Goal: Check status: Check status

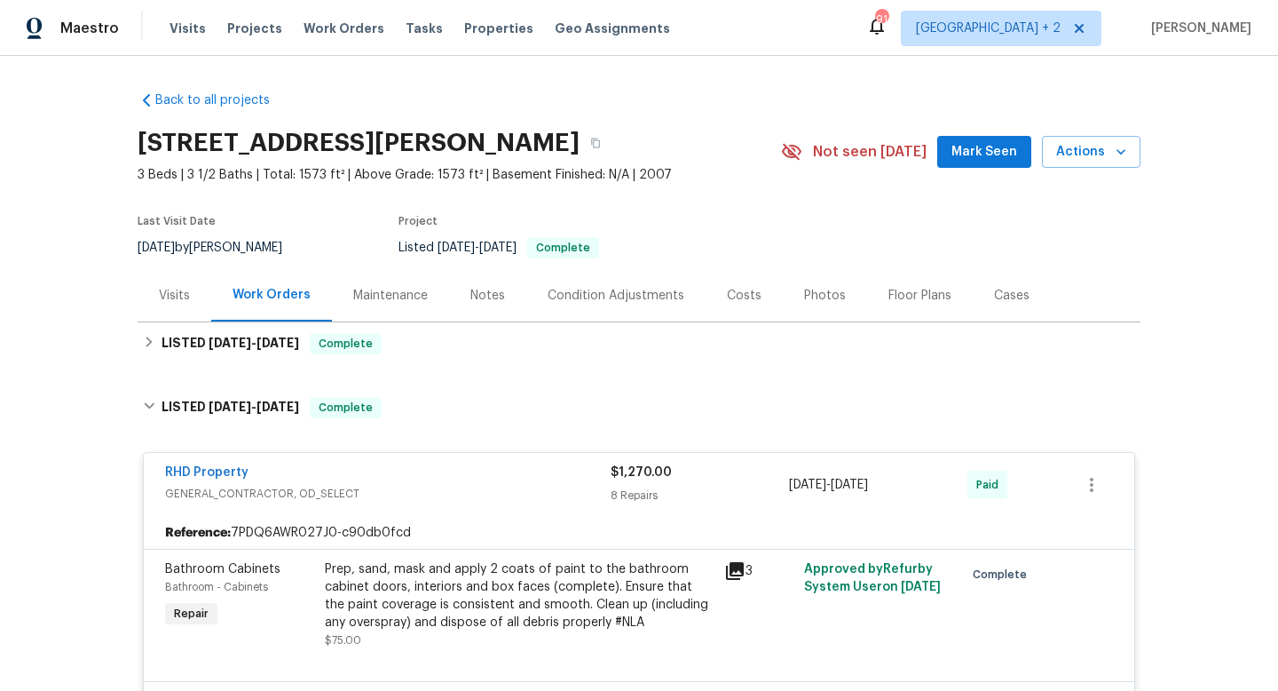
scroll to position [312, 0]
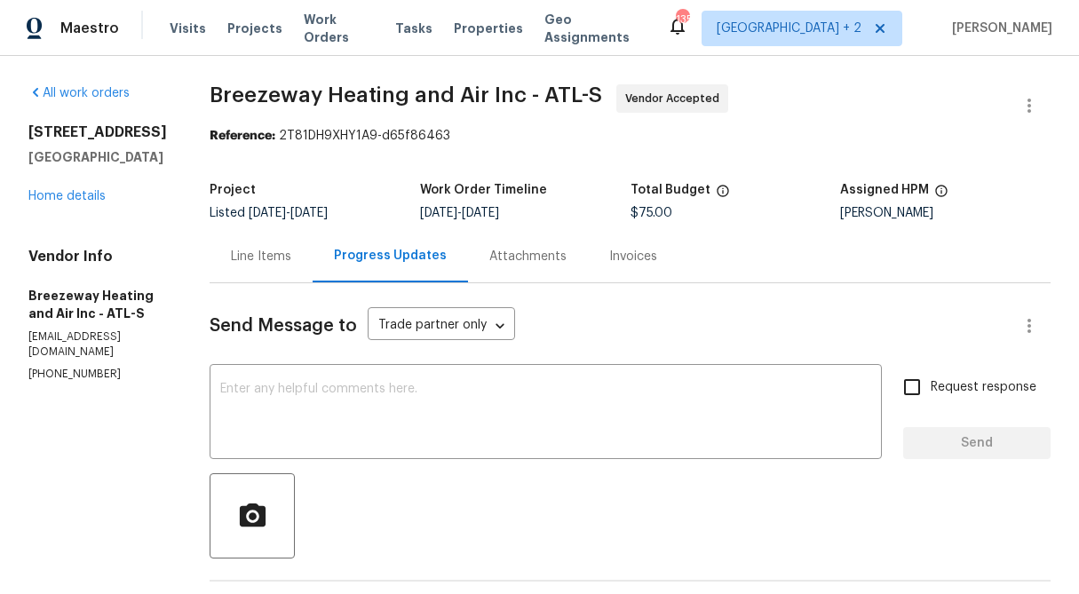
click at [261, 227] on div "Project Listed 9/5/2025 - 9/10/2025 Work Order Timeline 9/8/2025 - 9/10/2025 To…" at bounding box center [630, 201] width 841 height 57
click at [261, 255] on div "Line Items" at bounding box center [261, 257] width 60 height 18
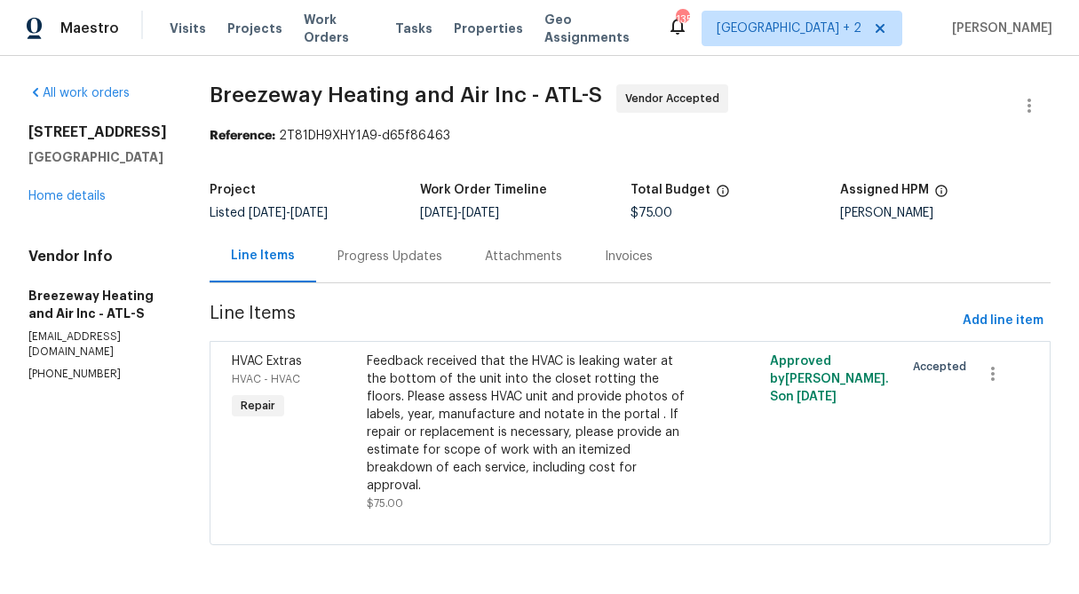
click at [360, 257] on div "Progress Updates" at bounding box center [389, 257] width 105 height 18
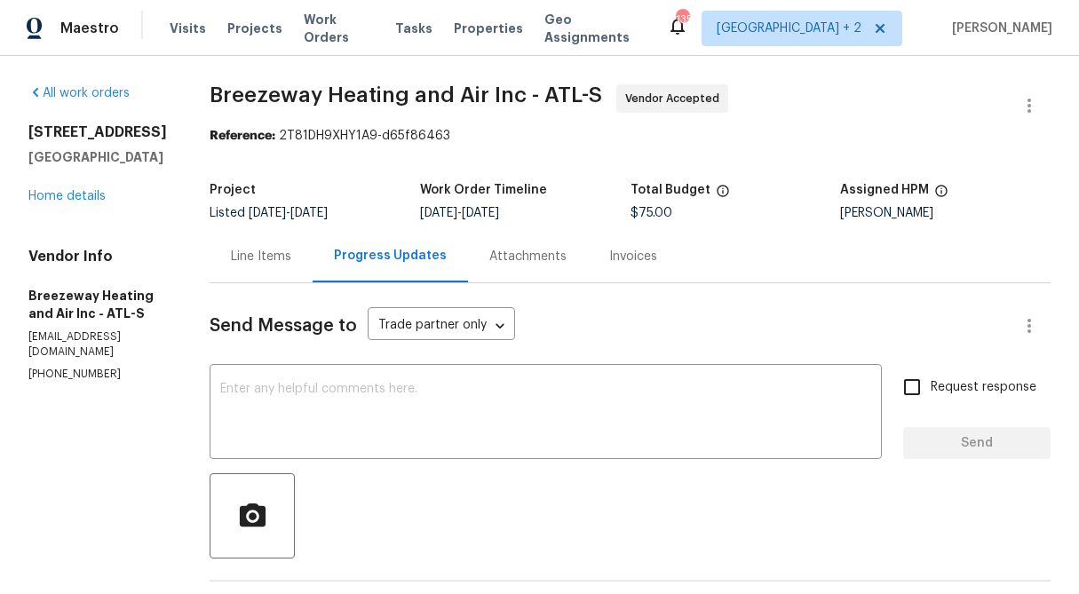
click at [258, 270] on div "Line Items" at bounding box center [261, 256] width 103 height 52
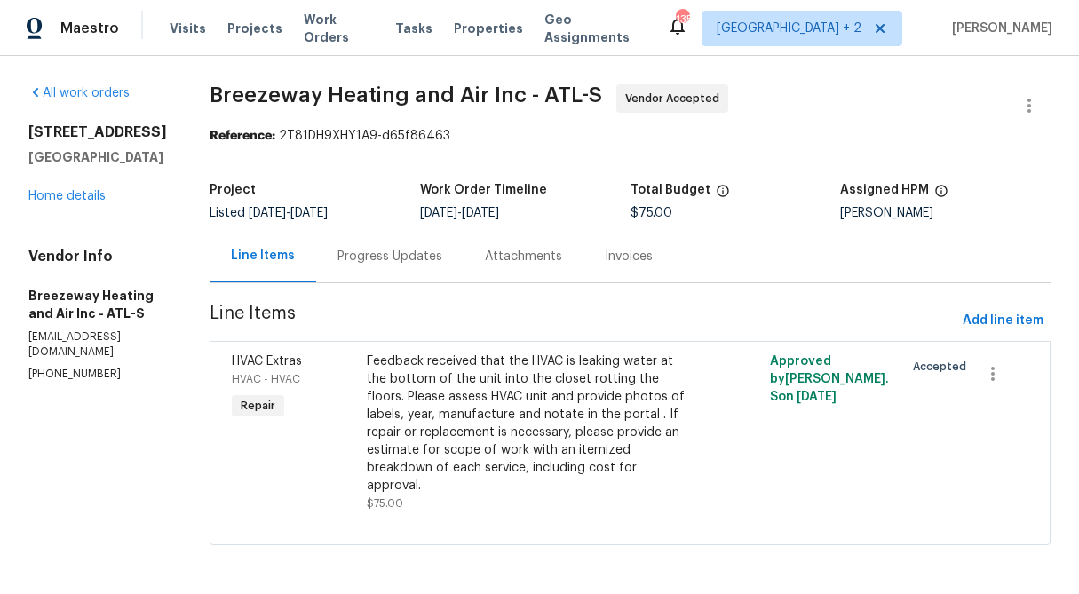
click at [511, 393] on div "Feedback received that the HVAC is leaking water at the bottom of the unit into…" at bounding box center [530, 423] width 326 height 142
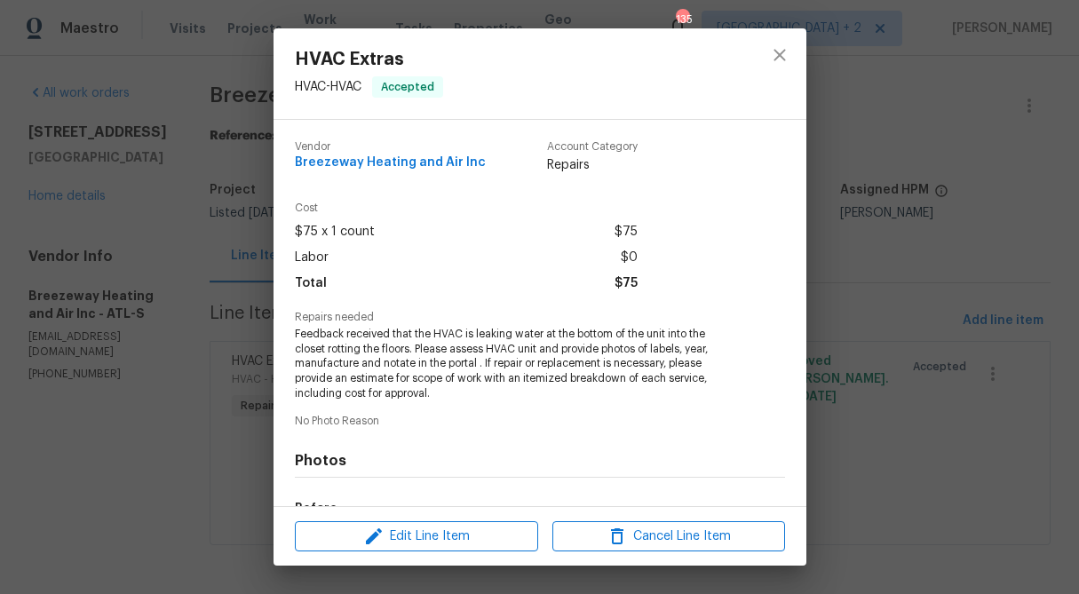
scroll to position [223, 0]
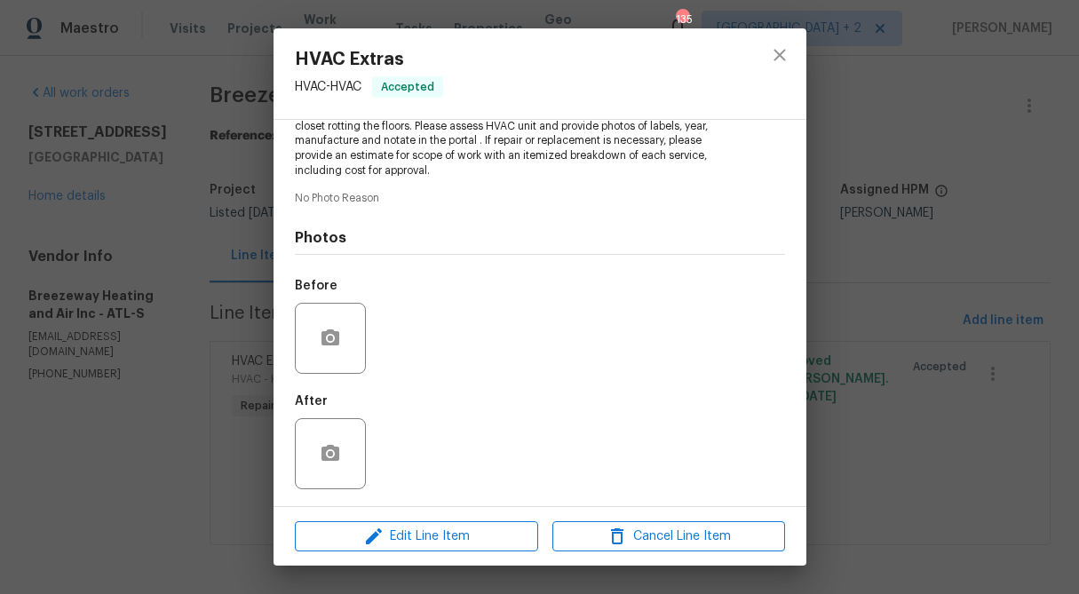
click at [178, 256] on div "HVAC Extras HVAC - HVAC Accepted Vendor Breezeway Heating and Air Inc Account C…" at bounding box center [539, 297] width 1079 height 594
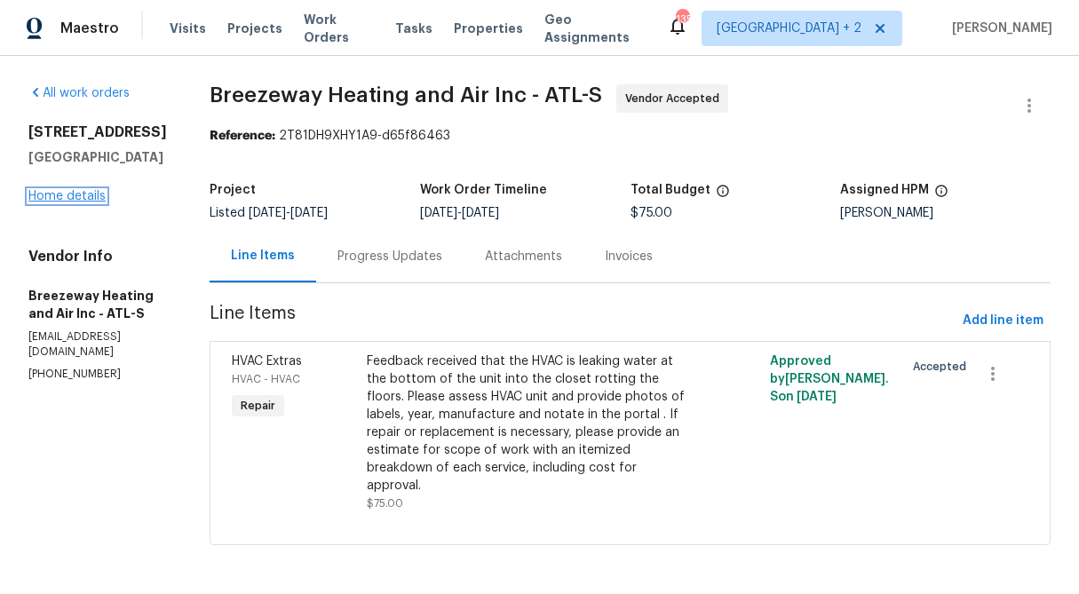
click at [87, 202] on link "Home details" at bounding box center [66, 196] width 77 height 12
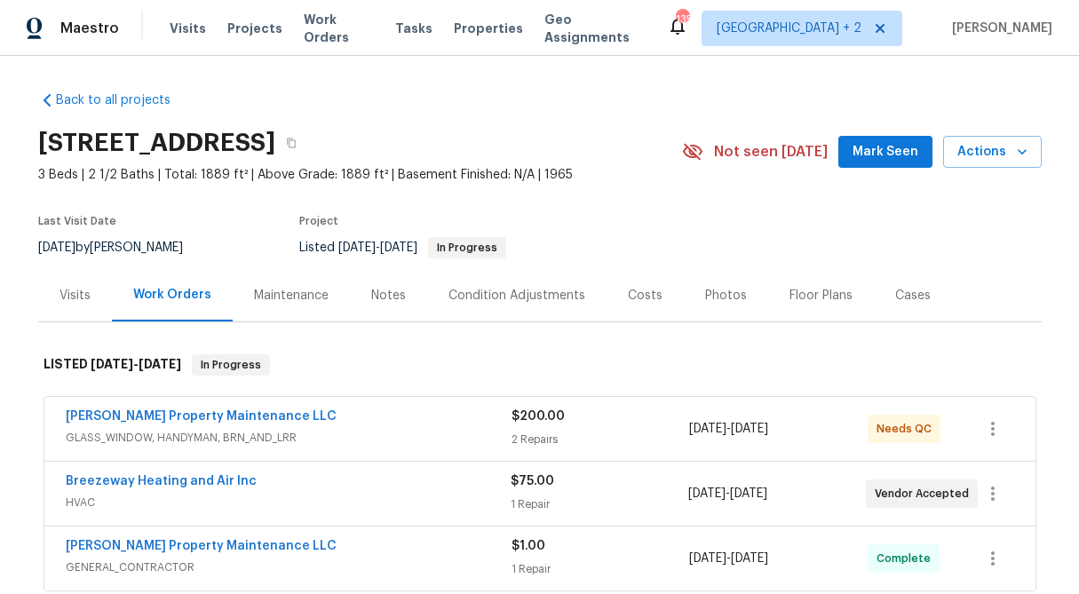
scroll to position [189, 0]
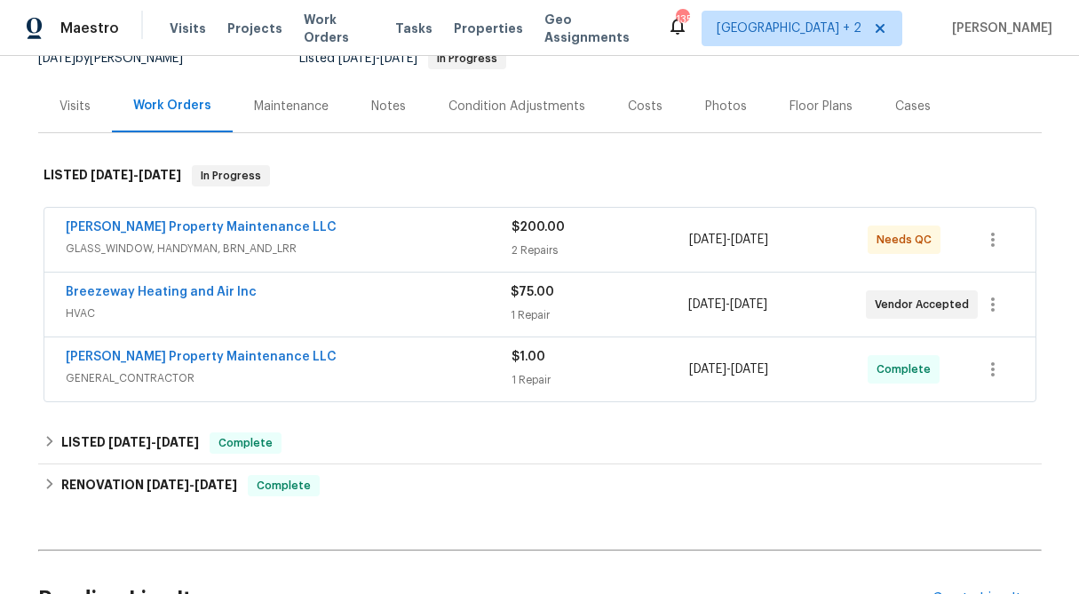
click at [504, 243] on span "GLASS_WINDOW, HANDYMAN, BRN_AND_LRR" at bounding box center [289, 249] width 446 height 18
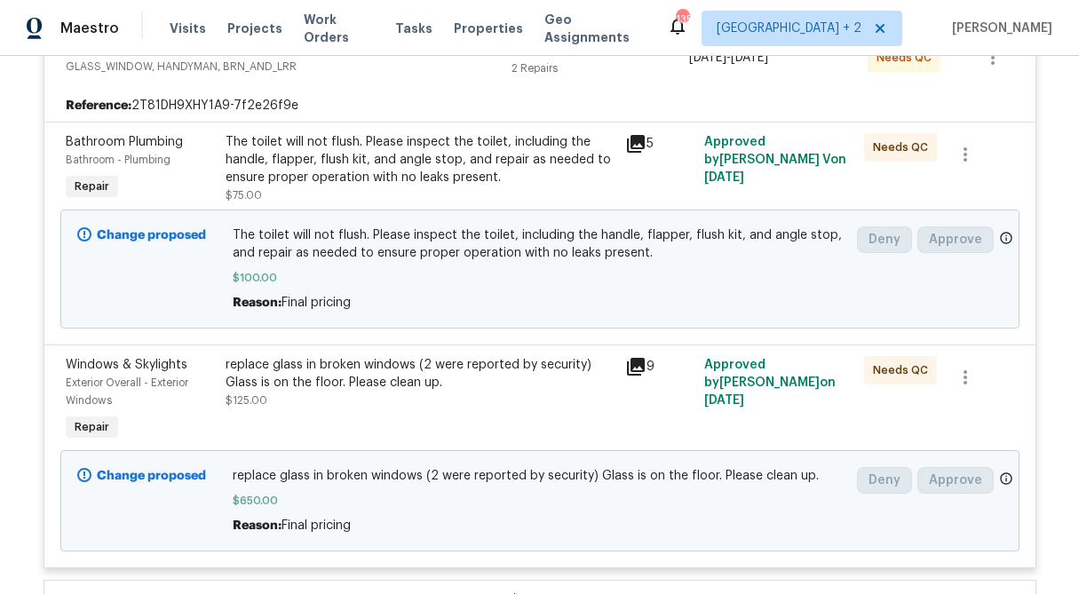
scroll to position [387, 0]
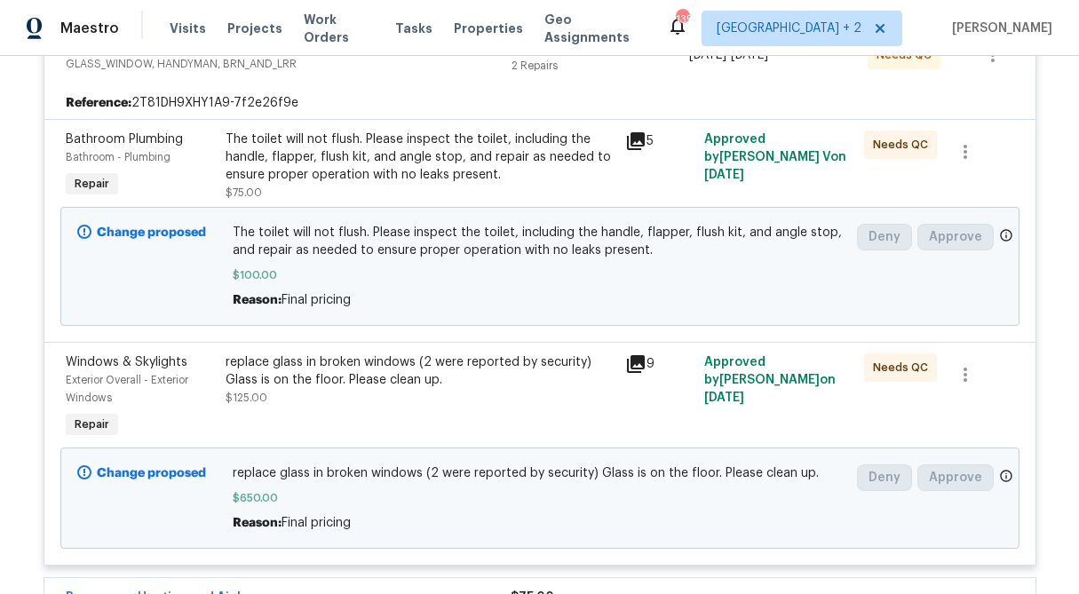
click at [445, 384] on div "replace glass in broken windows (2 were reported by security) Glass is on the f…" at bounding box center [419, 371] width 389 height 36
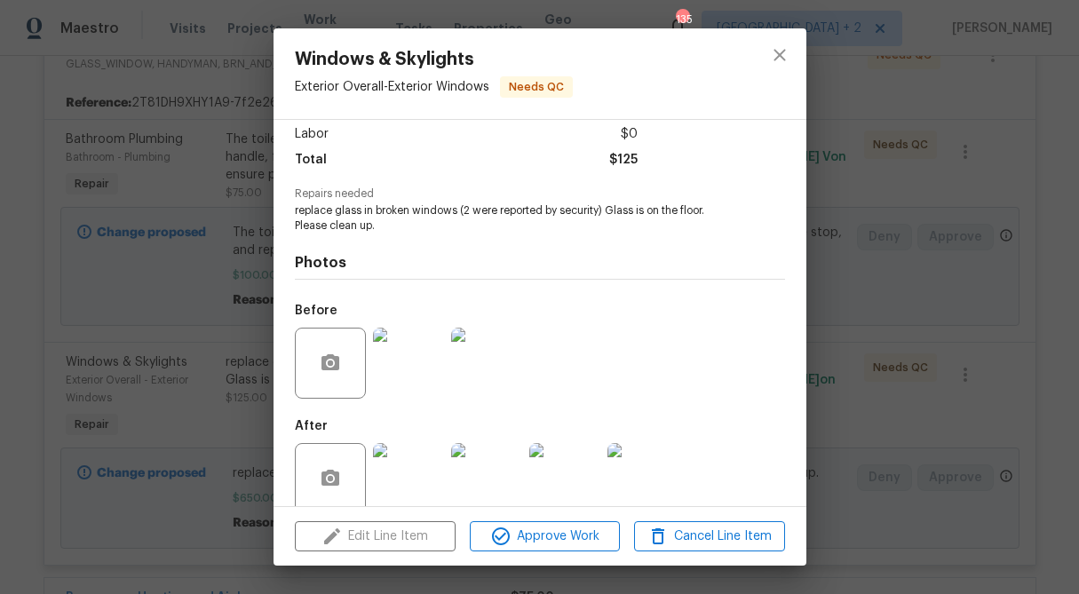
scroll to position [149, 0]
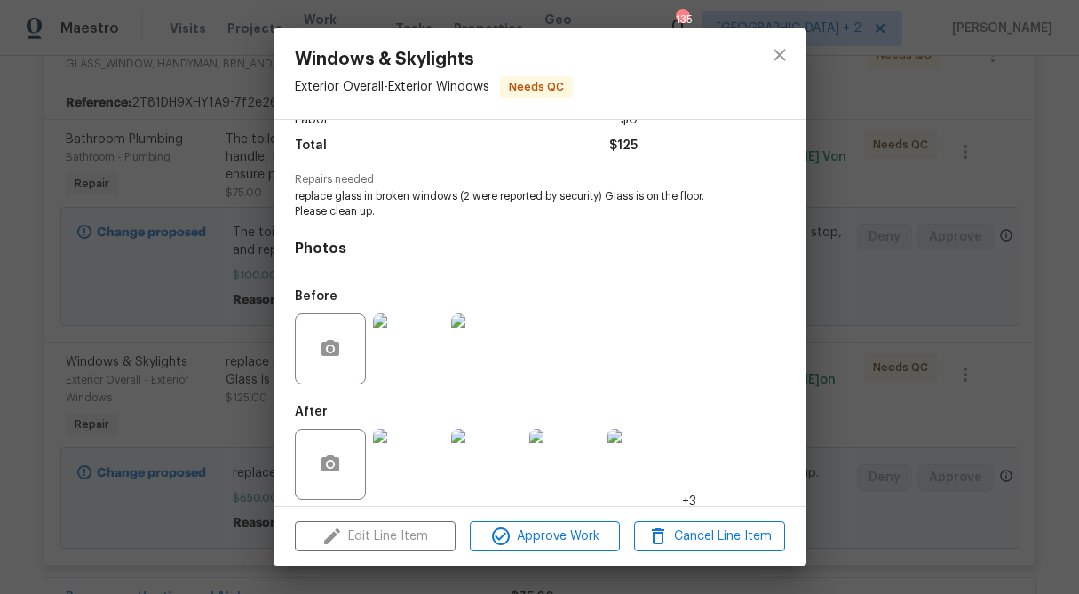
click at [417, 395] on div "After +3" at bounding box center [495, 452] width 401 height 115
click at [413, 344] on img at bounding box center [408, 348] width 71 height 71
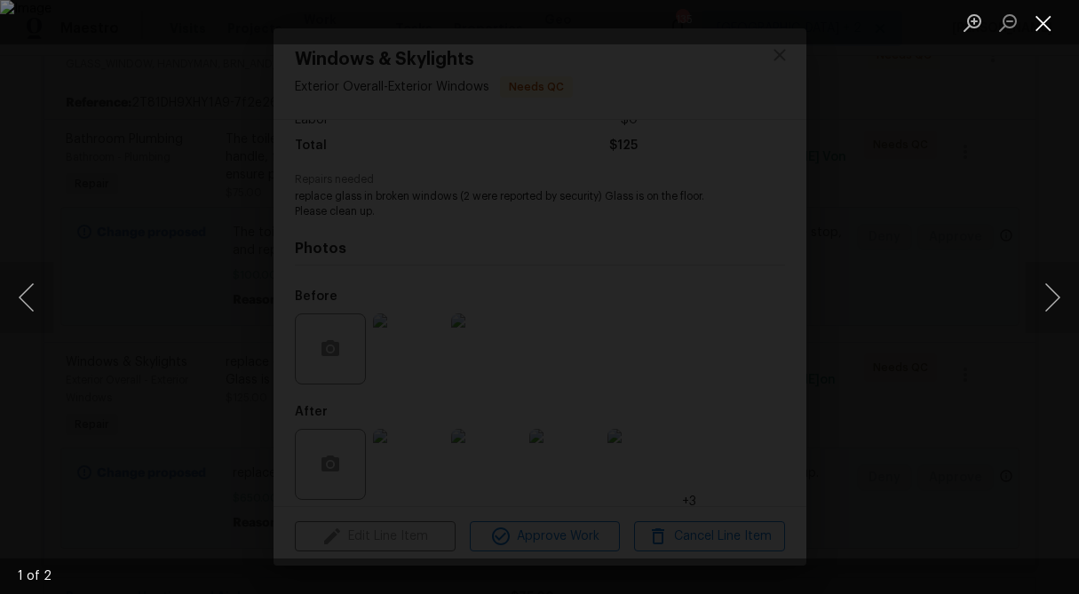
click at [1043, 20] on button "Close lightbox" at bounding box center [1043, 22] width 36 height 31
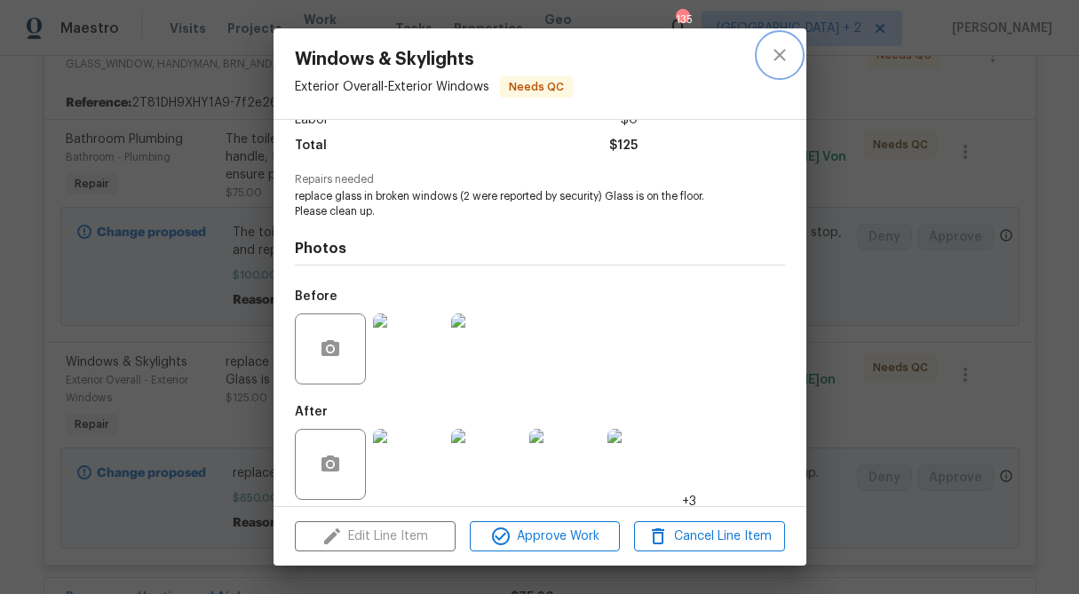
click at [782, 51] on icon "close" at bounding box center [779, 55] width 12 height 12
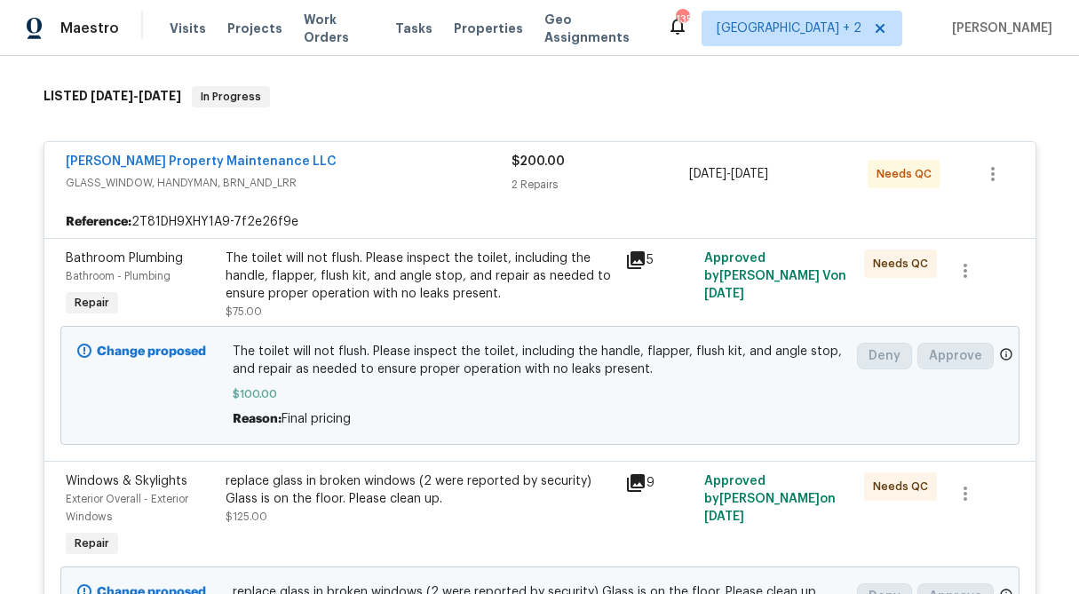
scroll to position [260, 0]
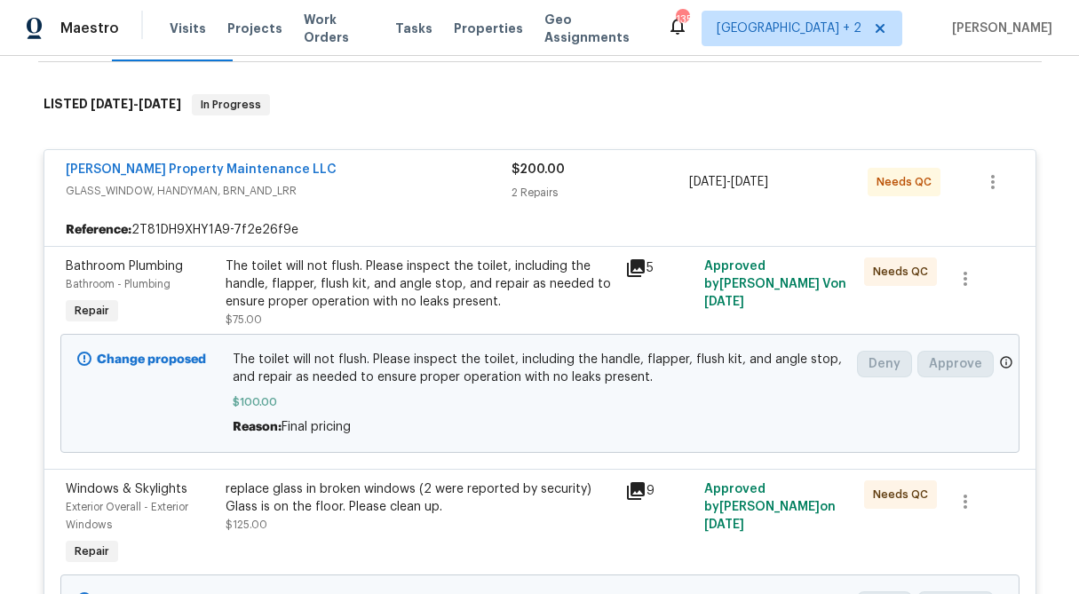
click at [531, 157] on div "Glen Property Maintenance LLC GLASS_WINDOW, HANDYMAN, BRN_AND_LRR $200.00 2 Rep…" at bounding box center [539, 182] width 991 height 64
click at [534, 184] on div "2 Repairs" at bounding box center [600, 193] width 178 height 18
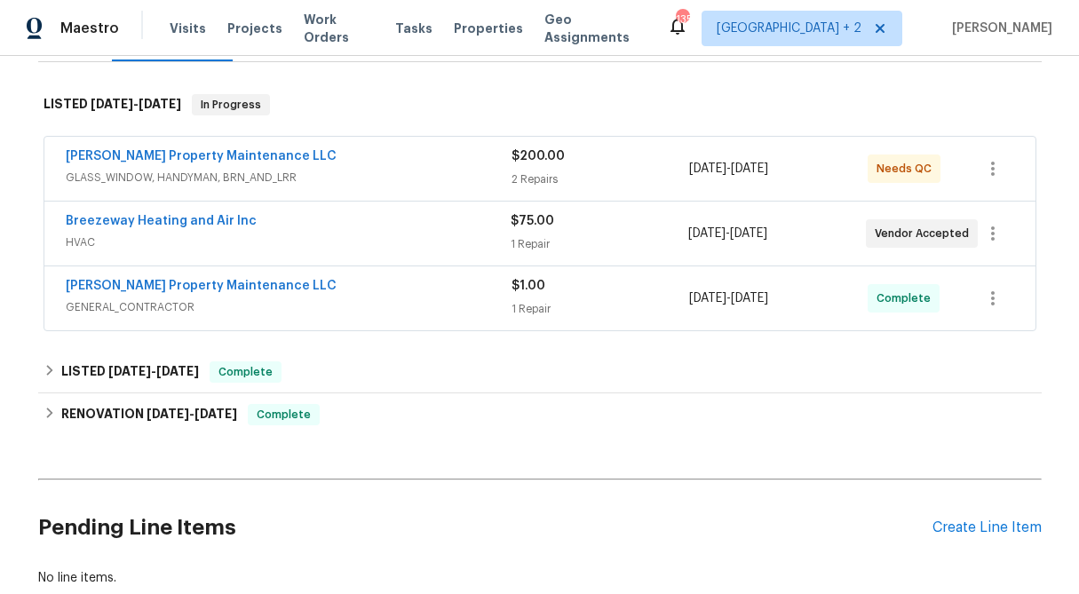
click at [542, 172] on div "2 Repairs" at bounding box center [600, 179] width 178 height 18
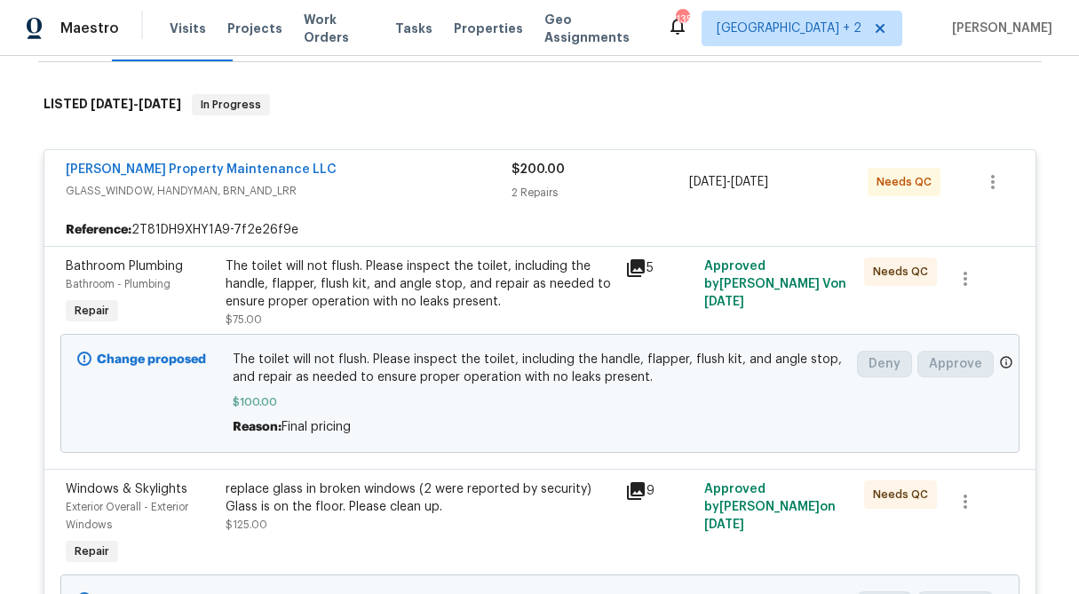
click at [542, 182] on div "$200.00 2 Repairs" at bounding box center [600, 182] width 178 height 43
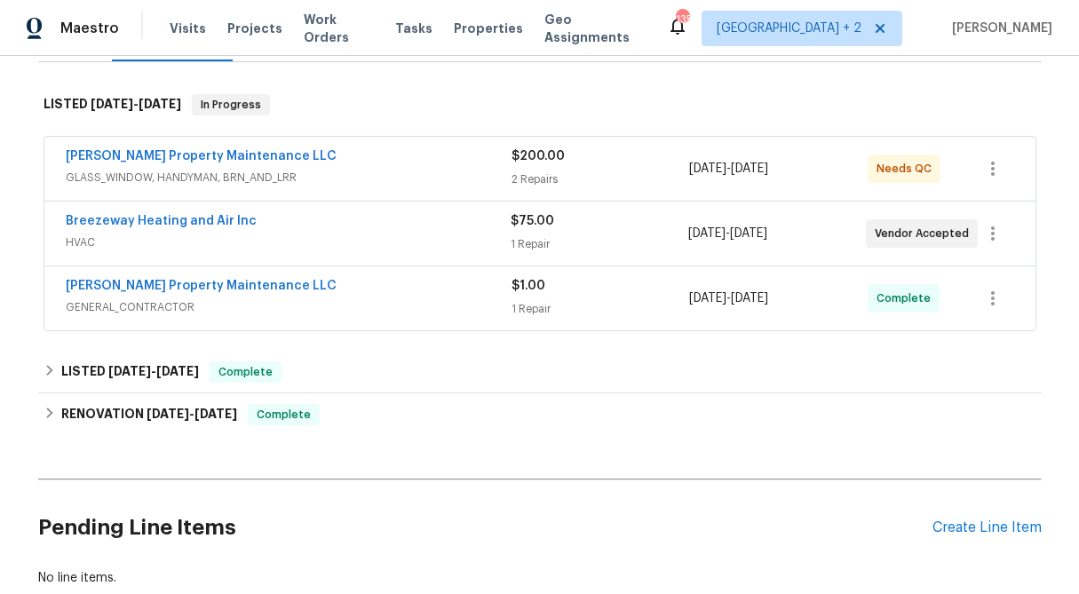
click at [542, 234] on div "$75.00 1 Repair" at bounding box center [599, 233] width 178 height 43
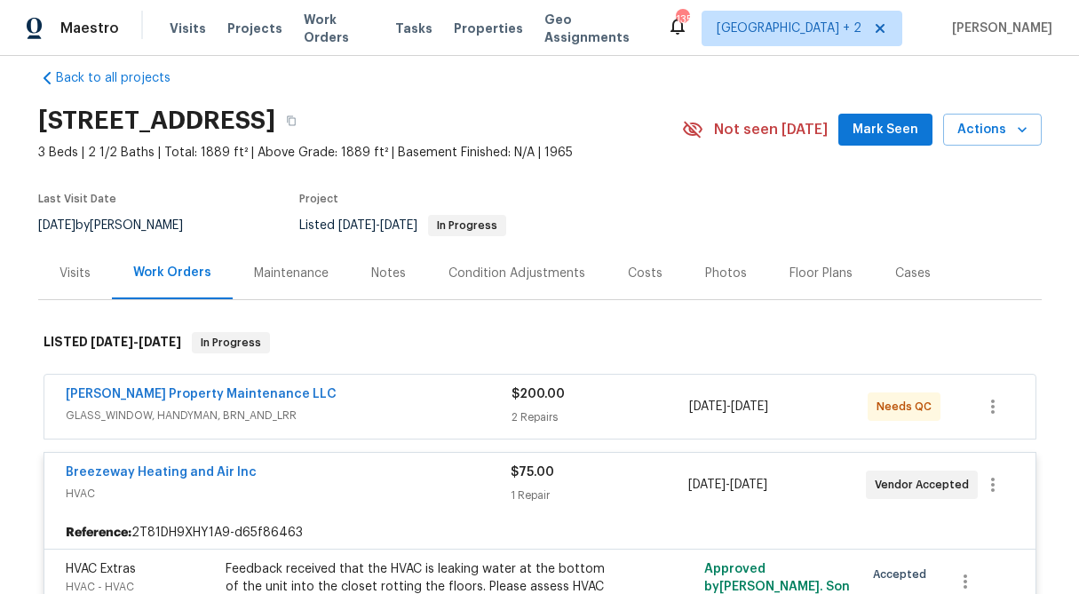
scroll to position [0, 0]
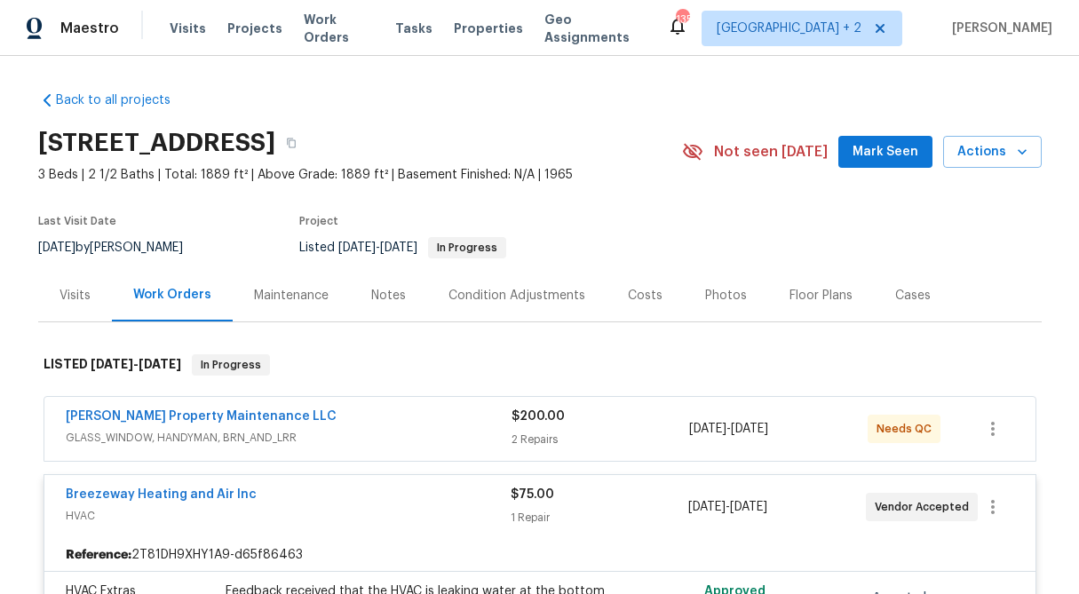
click at [67, 297] on div "Visits" at bounding box center [74, 296] width 31 height 18
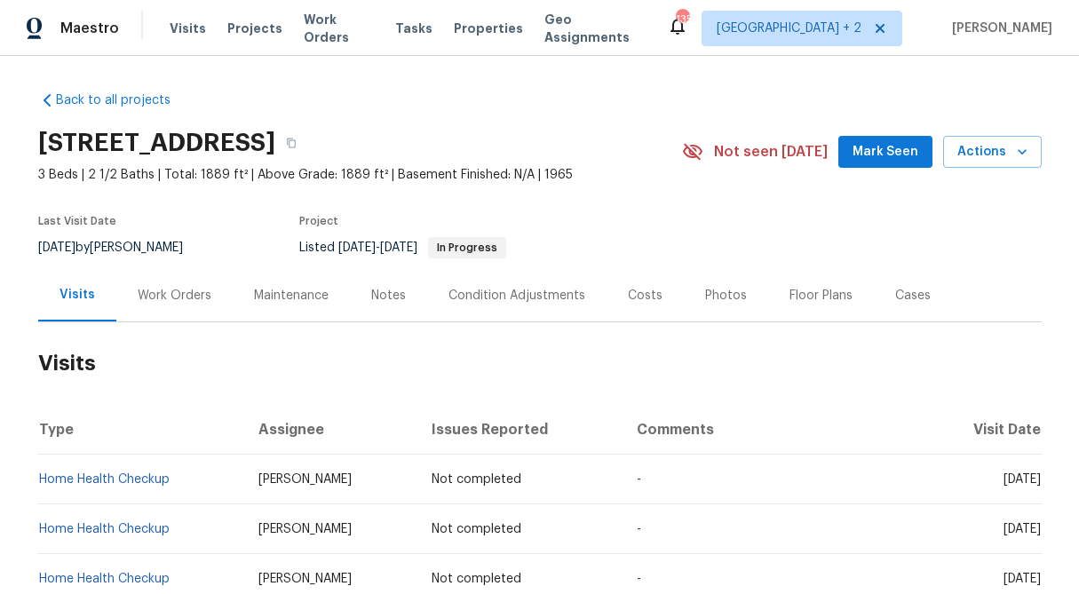
click at [178, 304] on div "Work Orders" at bounding box center [174, 295] width 116 height 52
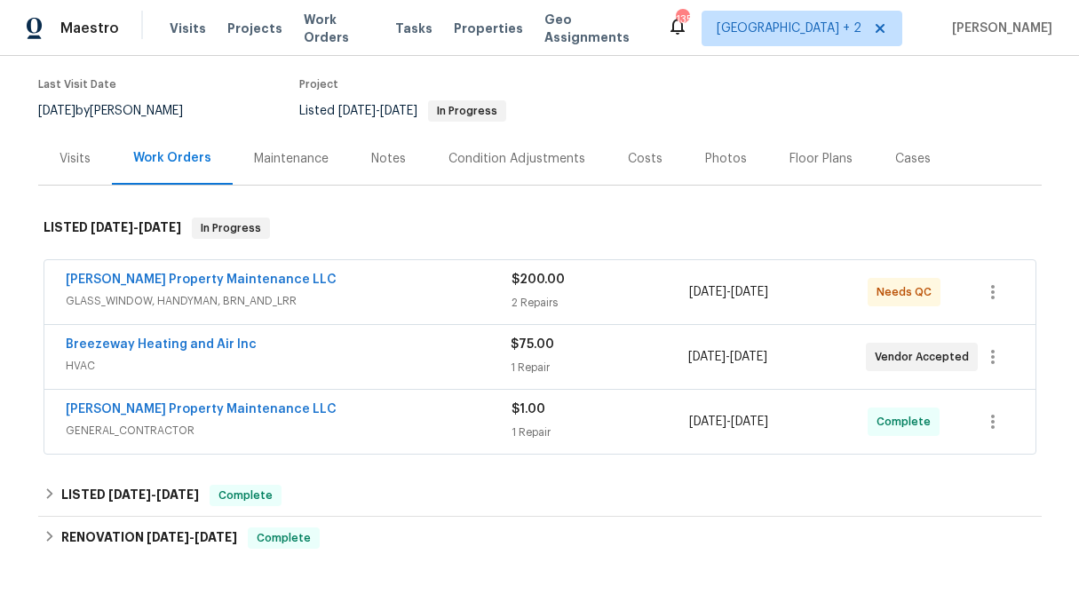
scroll to position [146, 0]
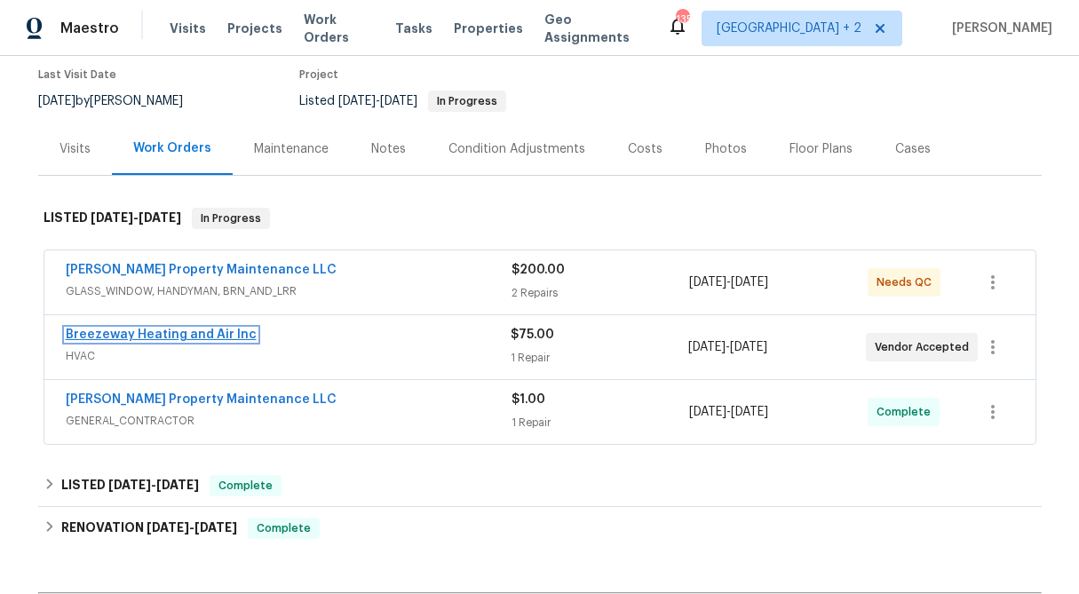
click at [180, 338] on link "Breezeway Heating and Air Inc" at bounding box center [161, 334] width 191 height 12
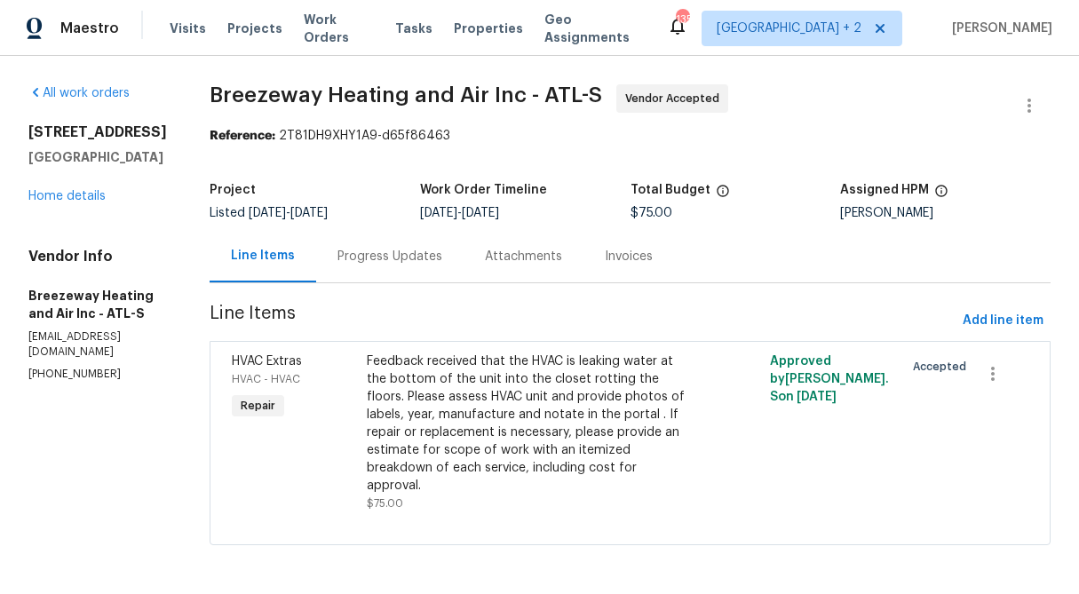
click at [383, 253] on div "Progress Updates" at bounding box center [389, 257] width 105 height 18
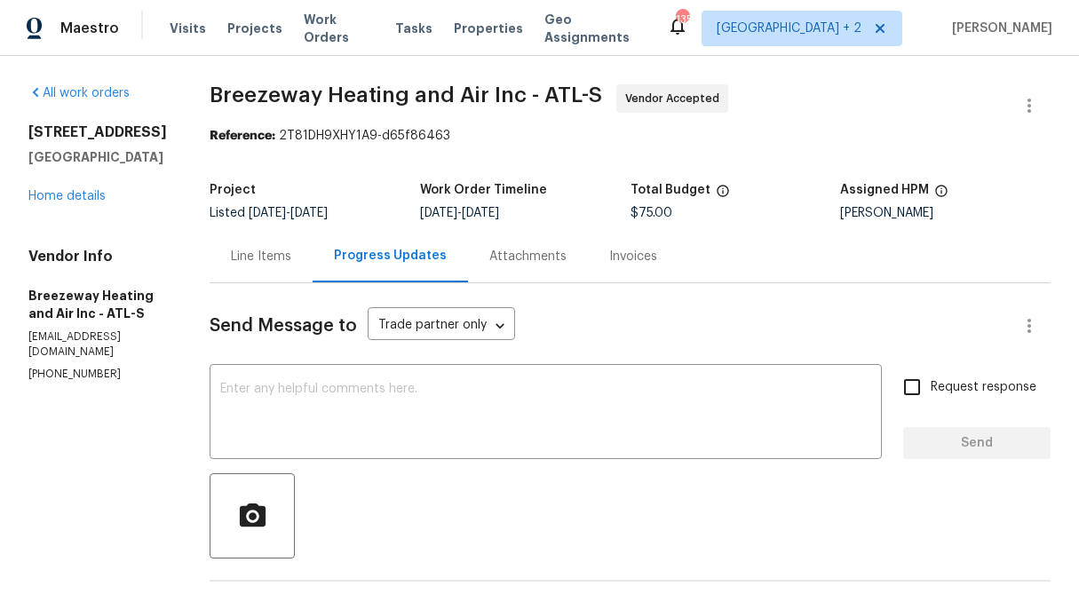
click at [287, 263] on div "Line Items" at bounding box center [261, 257] width 60 height 18
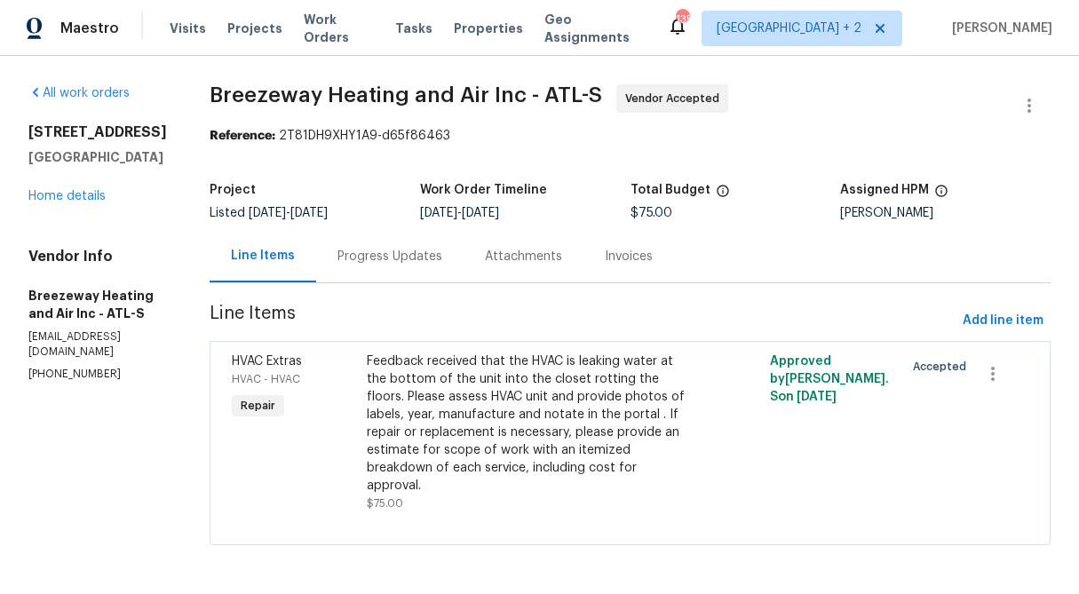
click at [391, 257] on div "Progress Updates" at bounding box center [389, 257] width 105 height 18
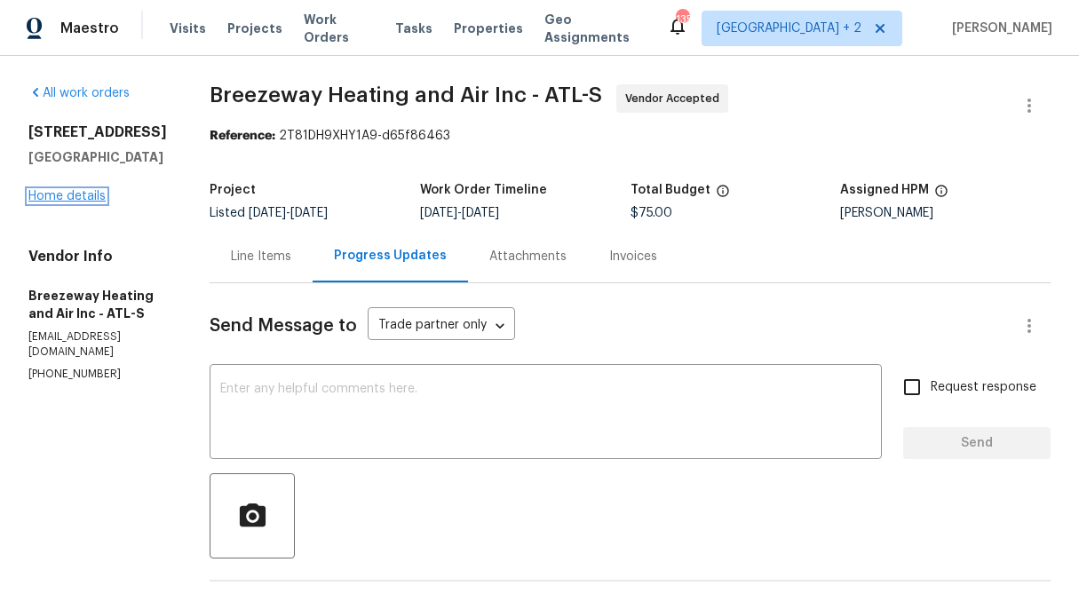
click at [72, 202] on link "Home details" at bounding box center [66, 196] width 77 height 12
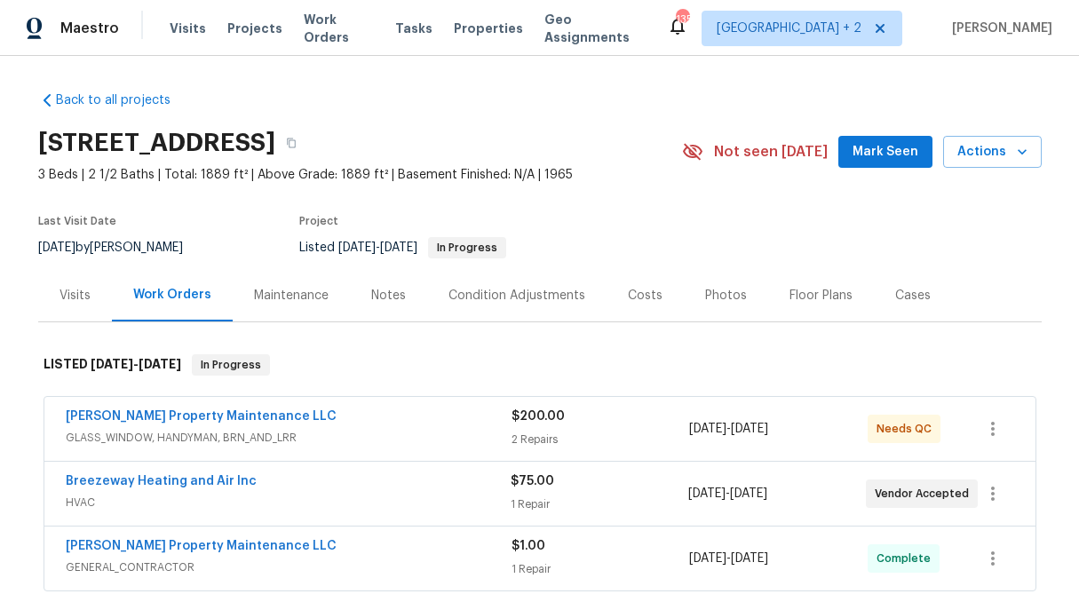
scroll to position [171, 0]
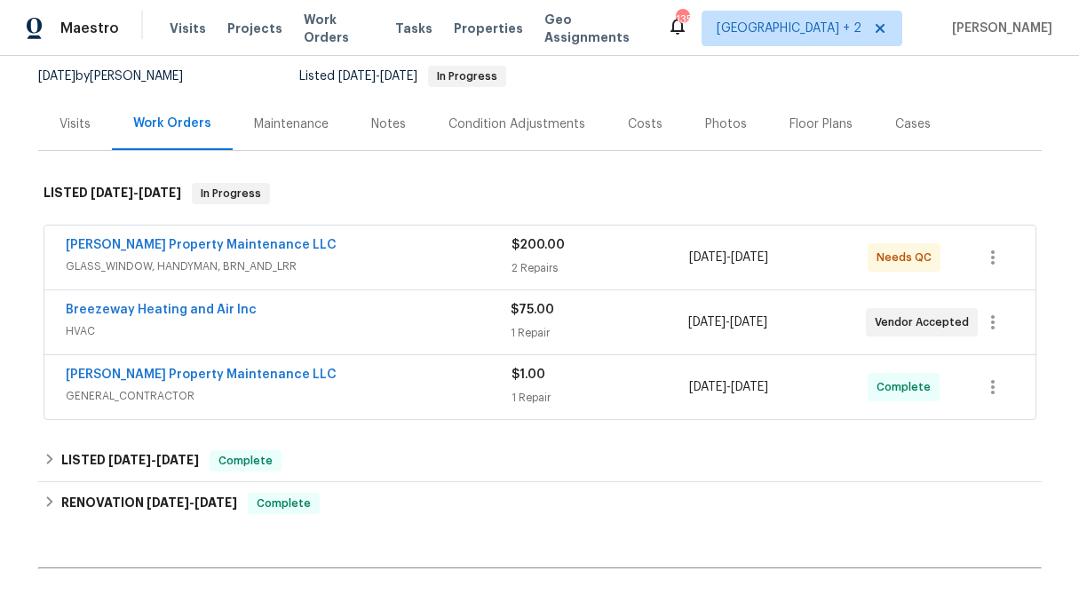
click at [570, 318] on div "$75.00" at bounding box center [599, 310] width 178 height 18
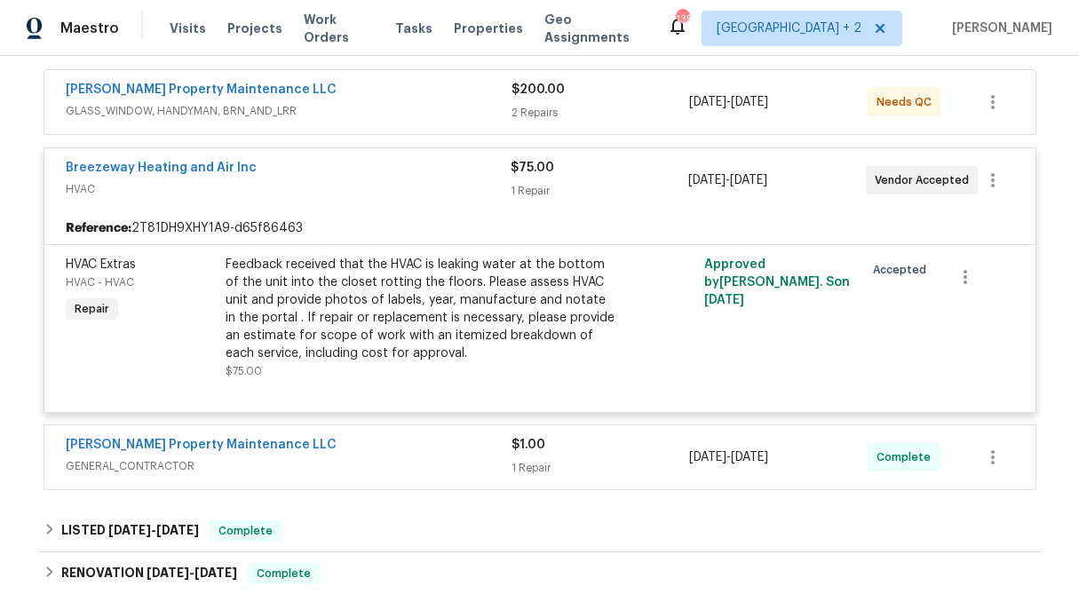
scroll to position [325, 0]
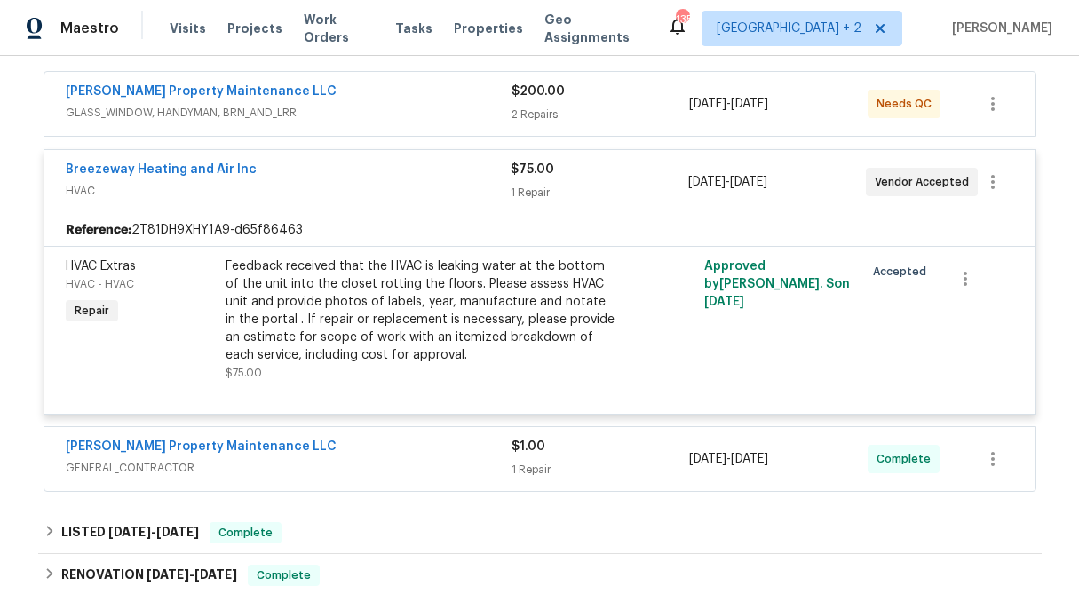
click at [531, 92] on span "$200.00" at bounding box center [537, 91] width 53 height 12
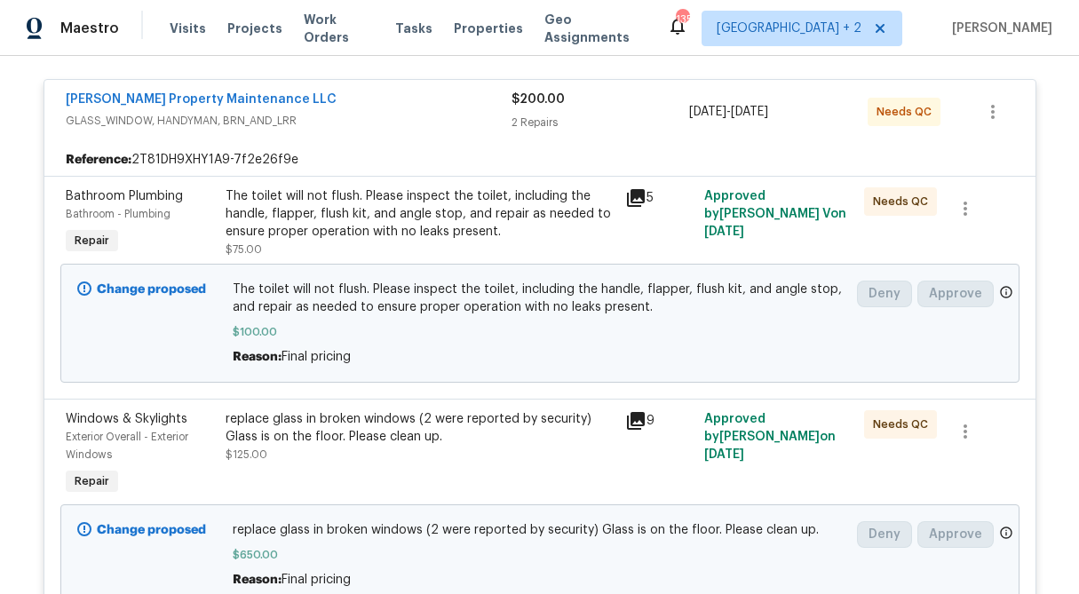
scroll to position [328, 0]
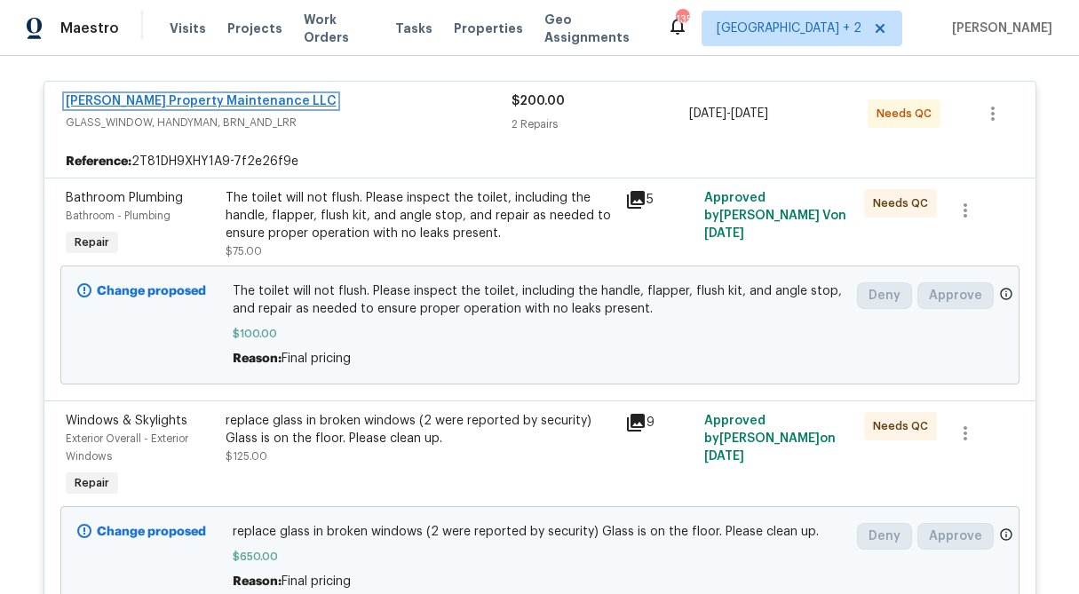
click at [197, 97] on link "[PERSON_NAME] Property Maintenance LLC" at bounding box center [201, 101] width 271 height 12
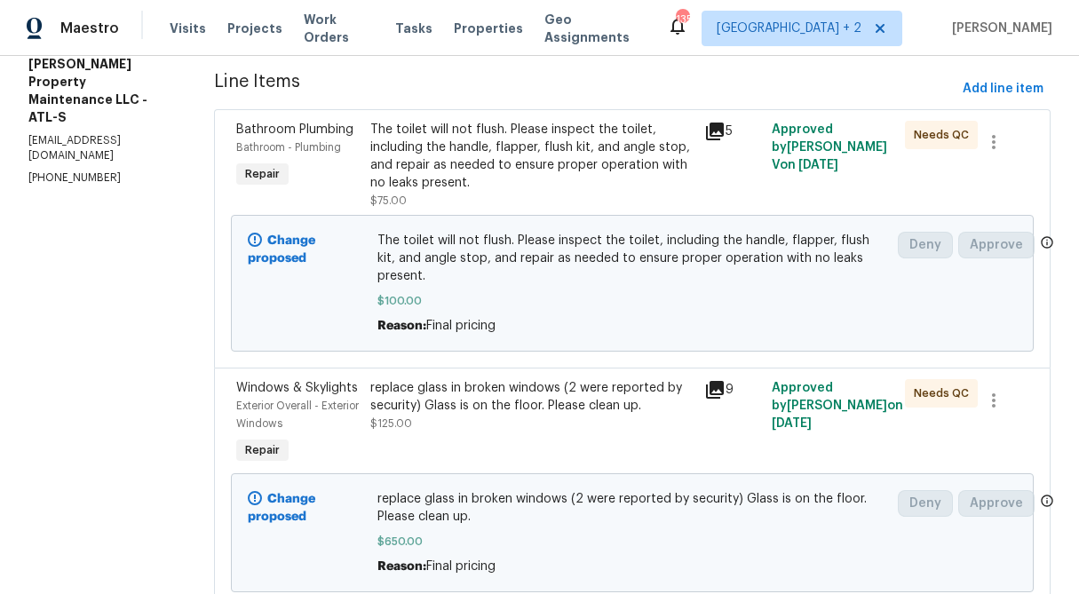
scroll to position [227, 0]
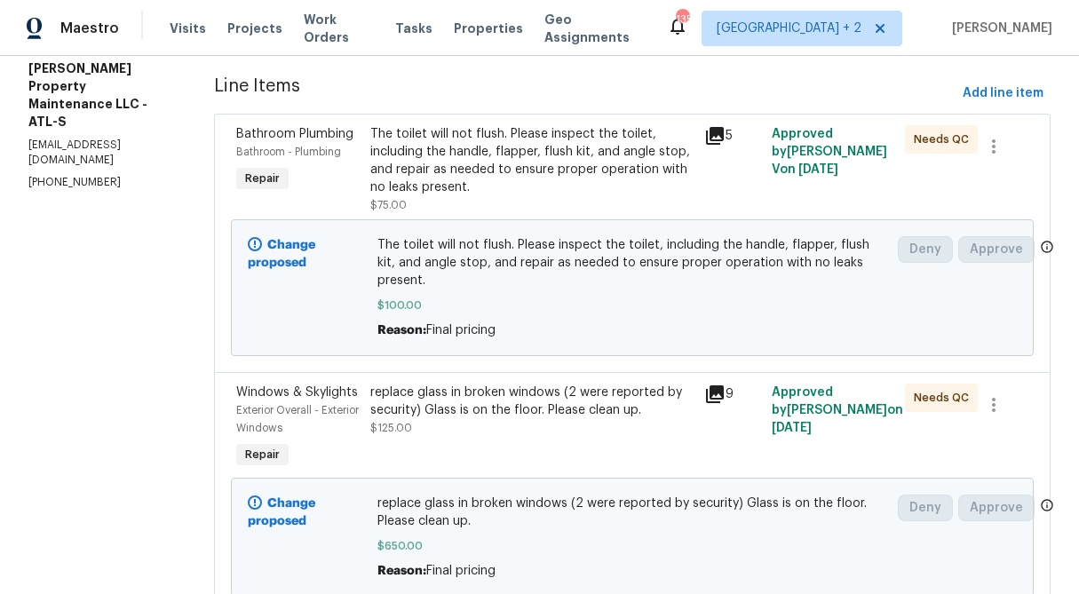
click at [499, 384] on div "replace glass in broken windows (2 were reported by security) Glass is on the f…" at bounding box center [532, 402] width 324 height 36
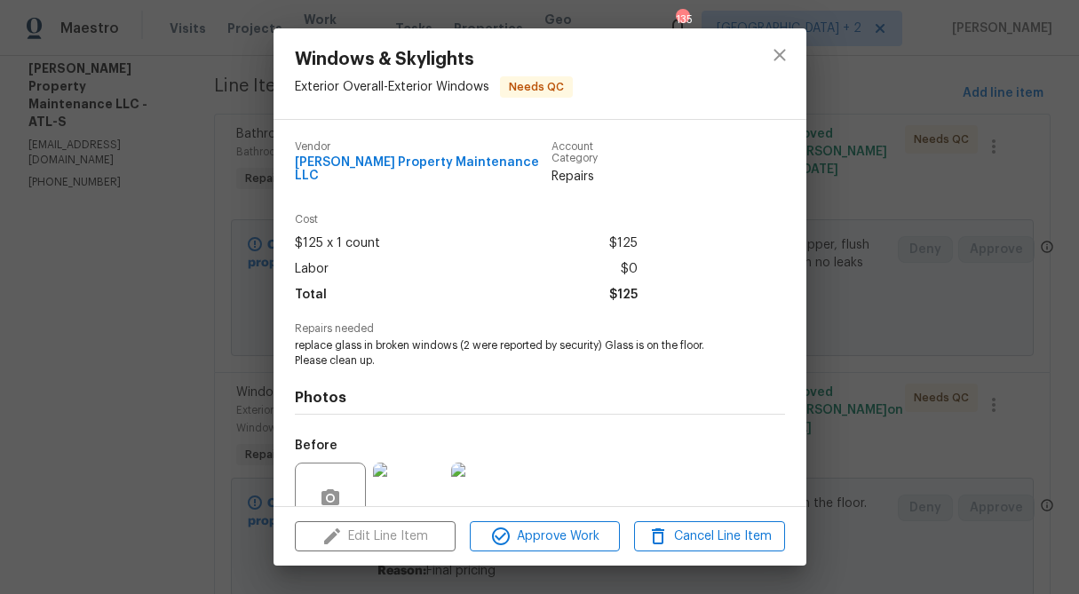
scroll to position [149, 0]
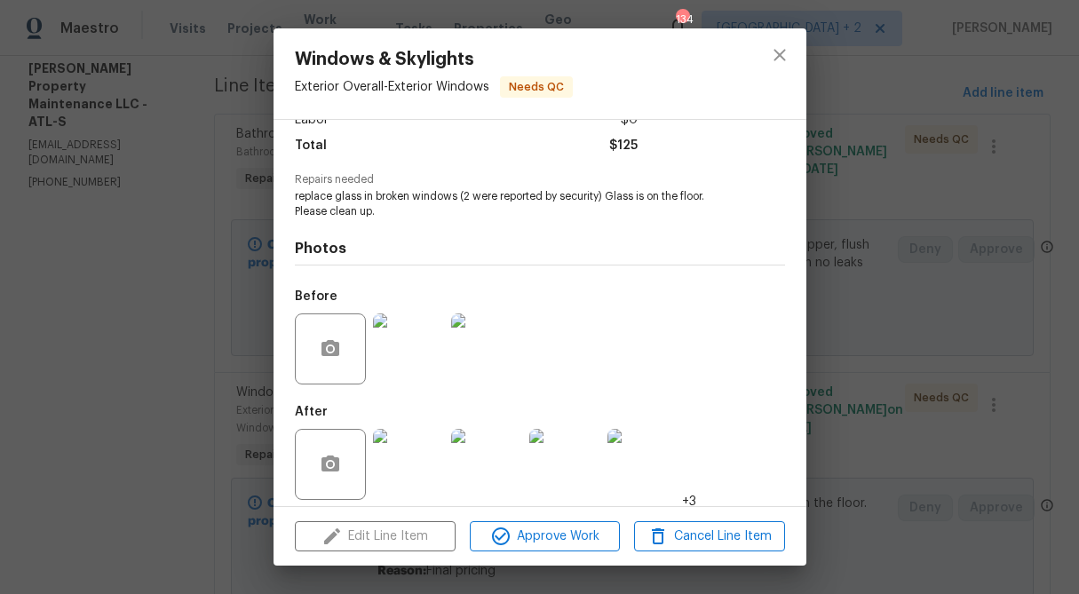
click at [840, 295] on div "Windows & Skylights Exterior Overall - Exterior Windows Needs QC Vendor Glen Pr…" at bounding box center [539, 297] width 1079 height 594
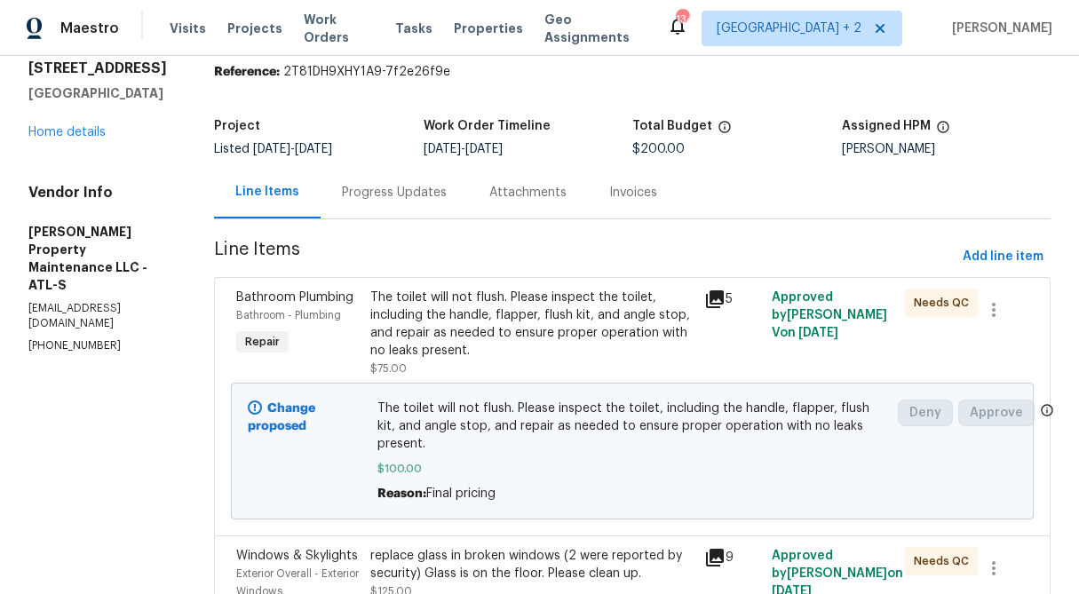
scroll to position [62, 0]
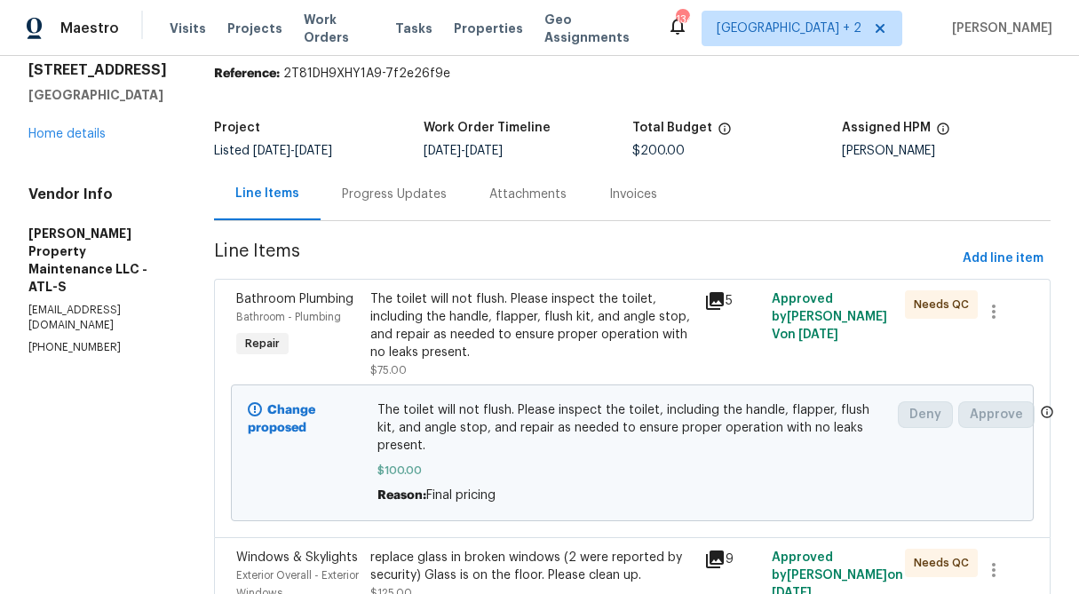
click at [49, 142] on div "4841 Santa Fe Trl SW Atlanta, GA 30331 Home details" at bounding box center [99, 102] width 143 height 82
click at [45, 139] on div "4841 Santa Fe Trl SW Atlanta, GA 30331 Home details" at bounding box center [99, 102] width 143 height 82
click at [41, 137] on link "Home details" at bounding box center [66, 134] width 77 height 12
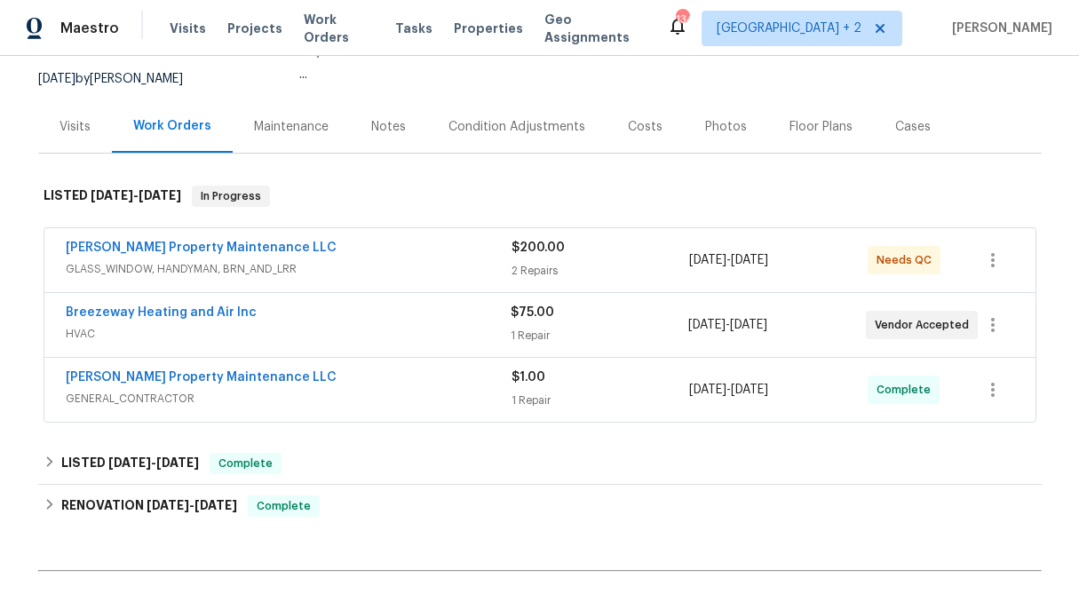
scroll to position [221, 0]
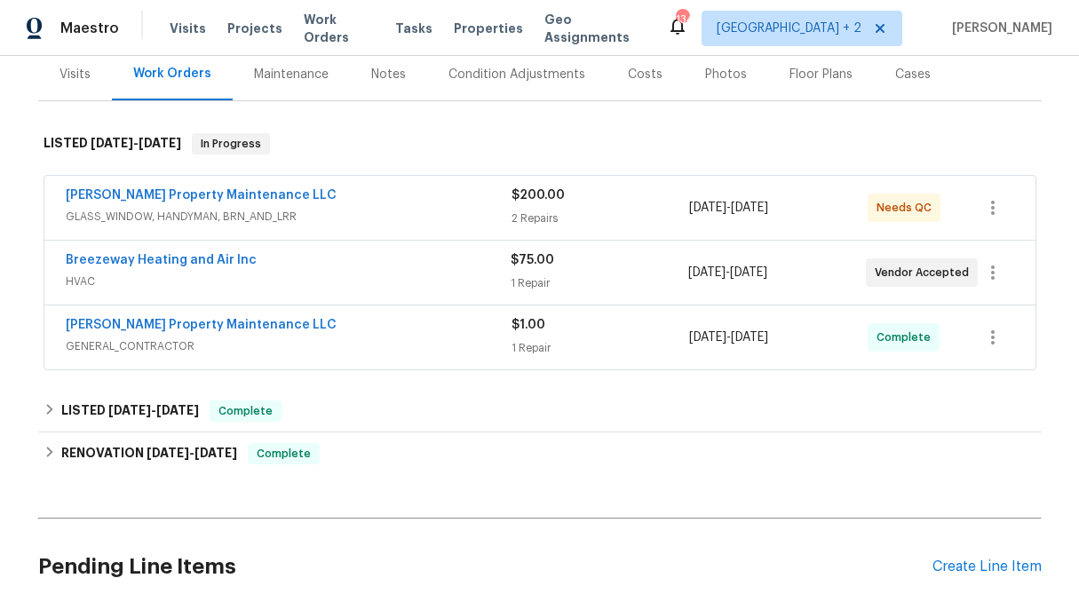
click at [534, 261] on span "$75.00" at bounding box center [531, 260] width 43 height 12
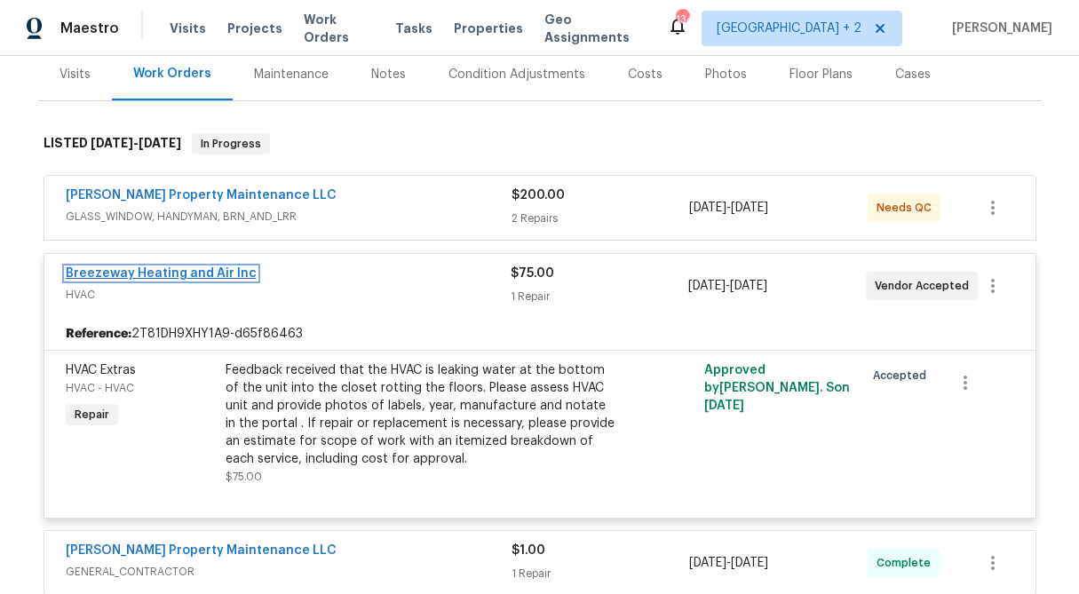
click at [154, 276] on link "Breezeway Heating and Air Inc" at bounding box center [161, 273] width 191 height 12
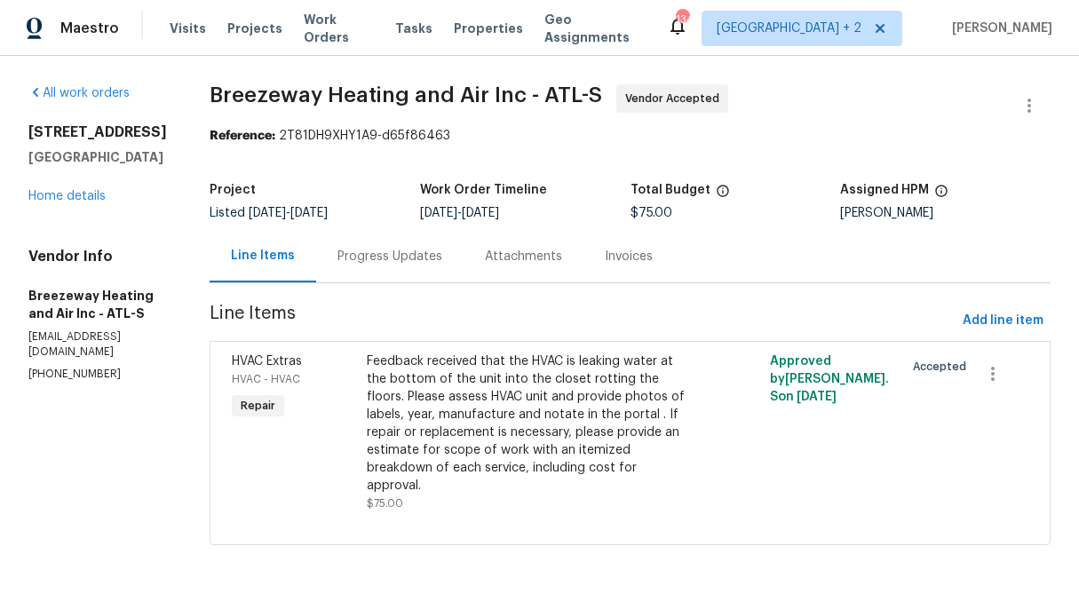
click at [362, 266] on div "Progress Updates" at bounding box center [389, 256] width 147 height 52
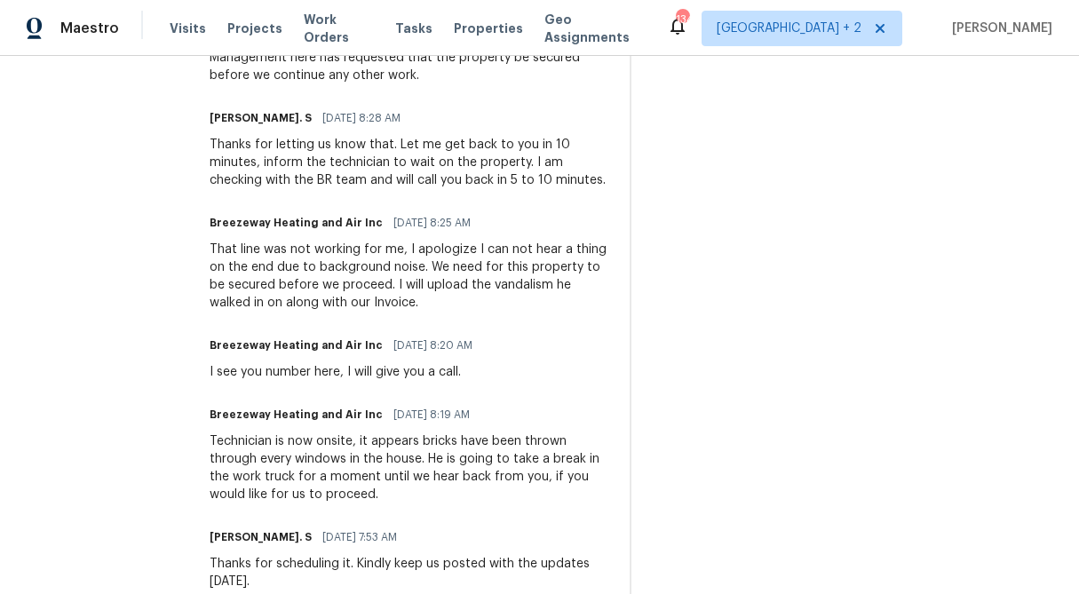
scroll to position [635, 0]
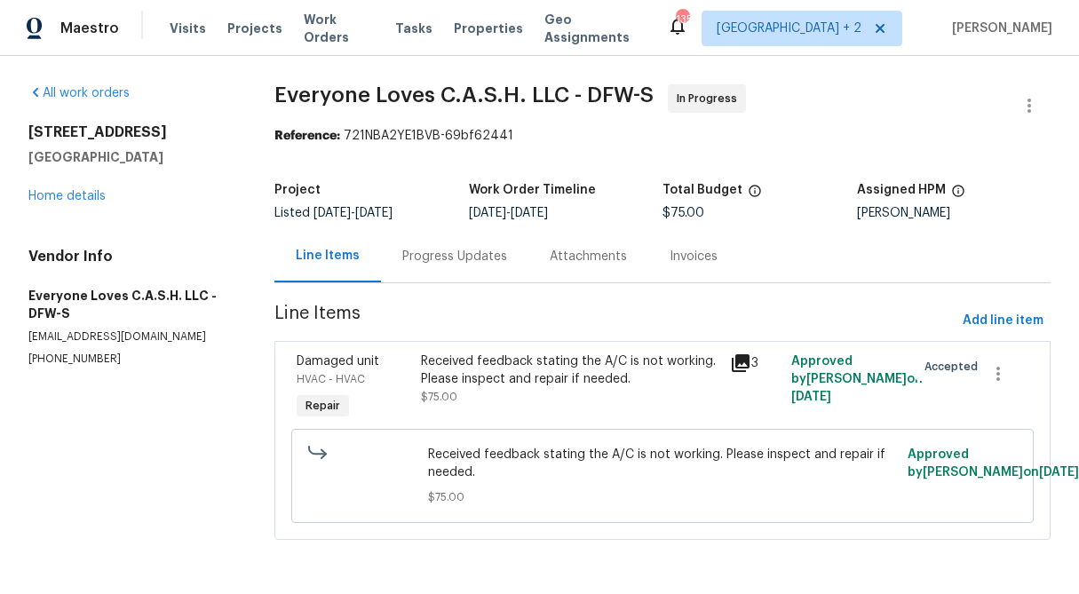
click at [461, 258] on div "Progress Updates" at bounding box center [454, 257] width 105 height 18
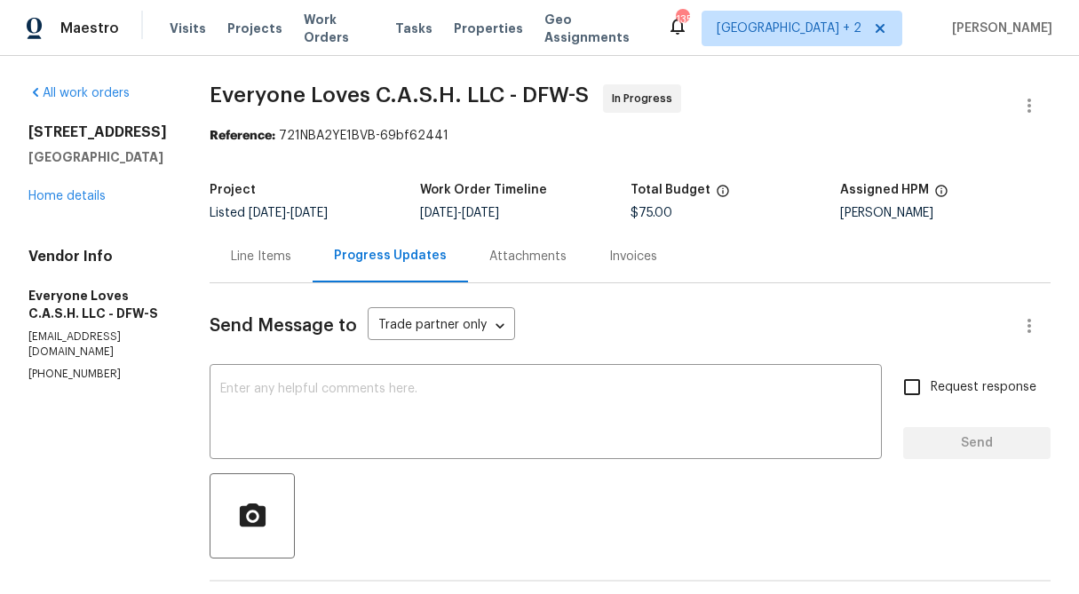
click at [286, 257] on div "Line Items" at bounding box center [261, 257] width 60 height 18
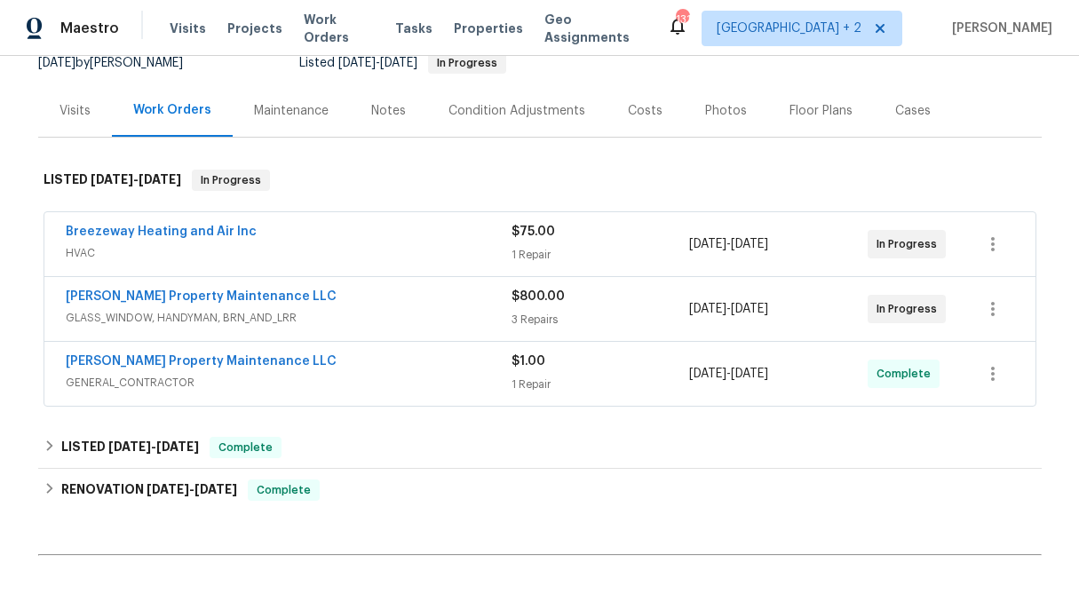
scroll to position [191, 0]
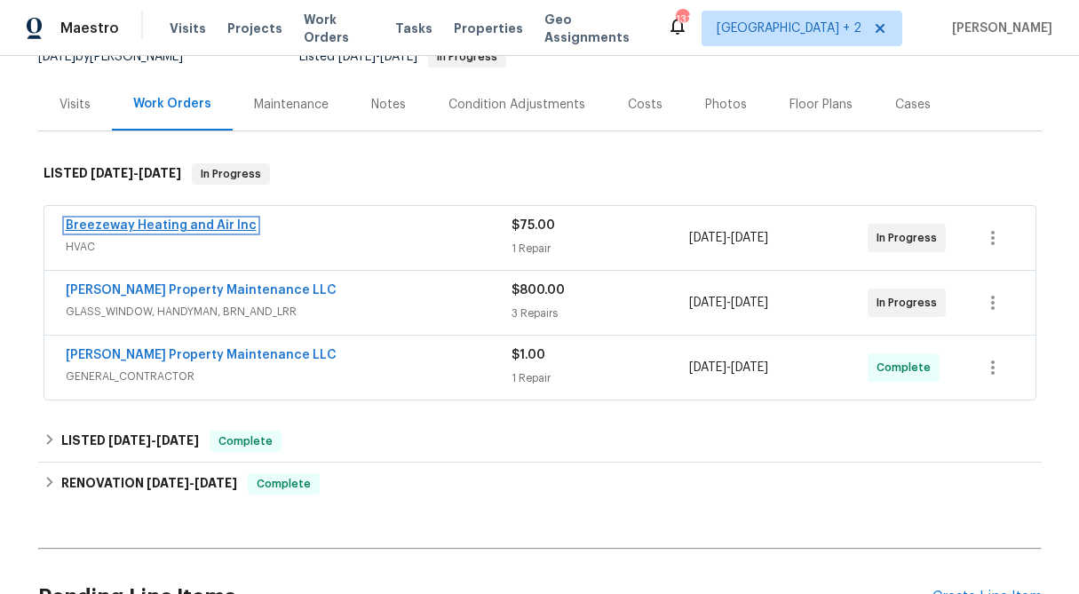
click at [148, 221] on link "Breezeway Heating and Air Inc" at bounding box center [161, 225] width 191 height 12
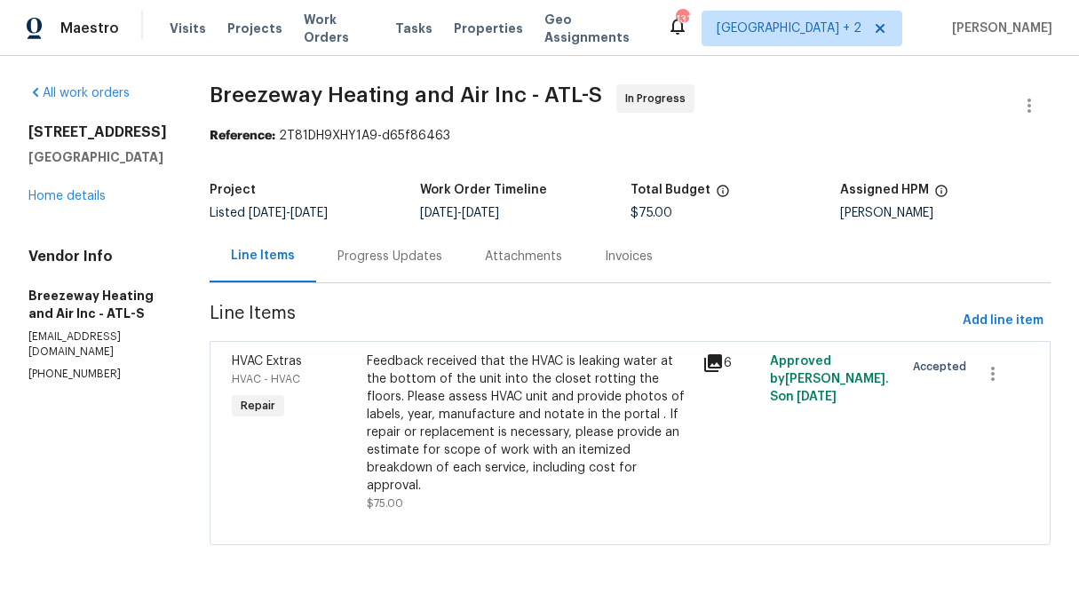
click at [487, 367] on div "Feedback received that the HVAC is leaking water at the bottom of the unit into…" at bounding box center [530, 423] width 326 height 142
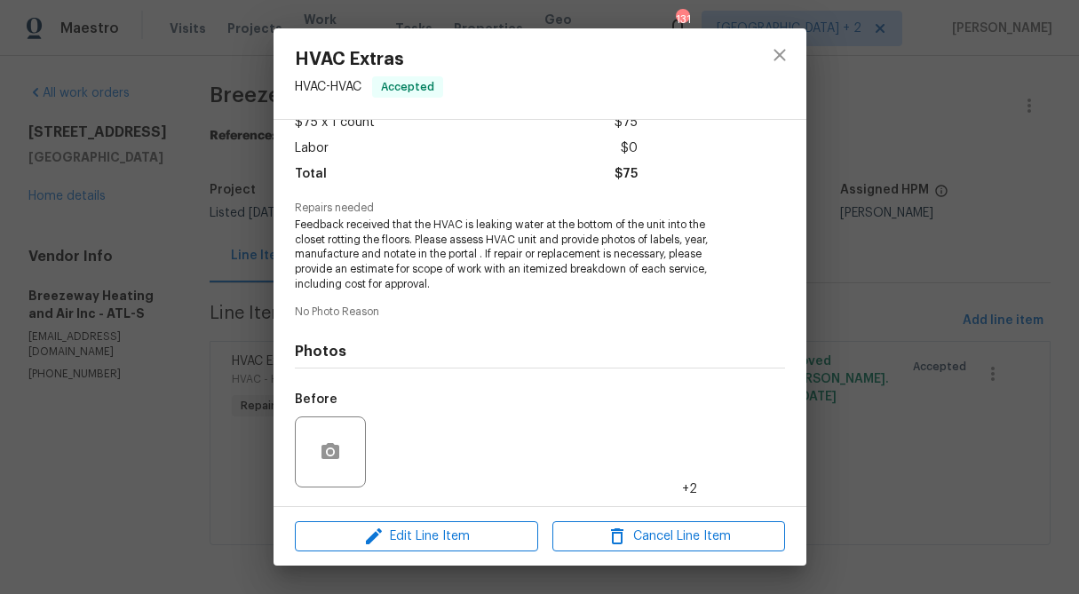
scroll to position [223, 0]
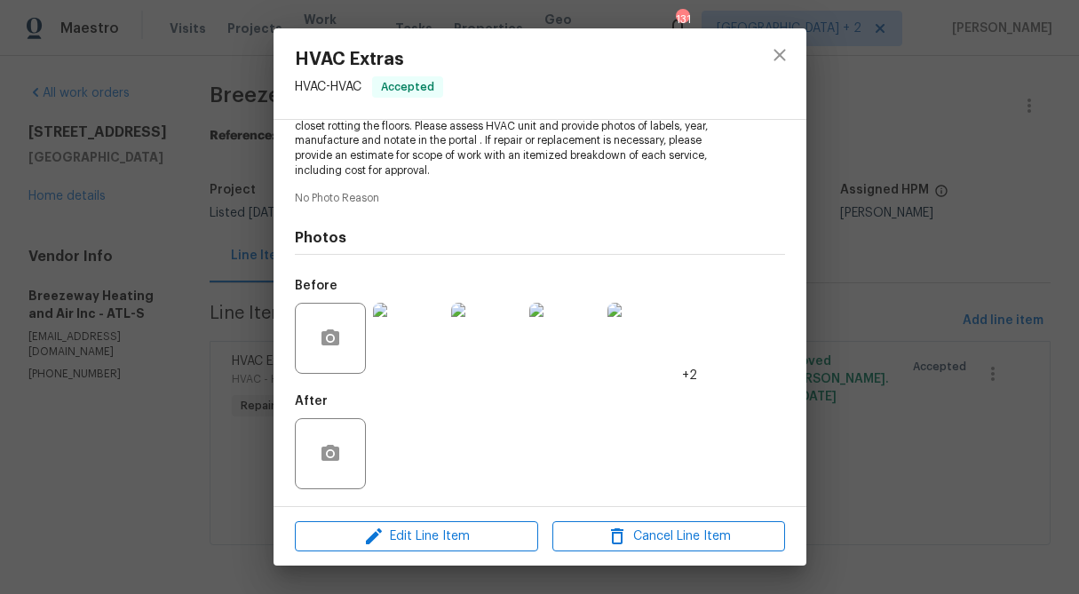
click at [405, 343] on img at bounding box center [408, 338] width 71 height 71
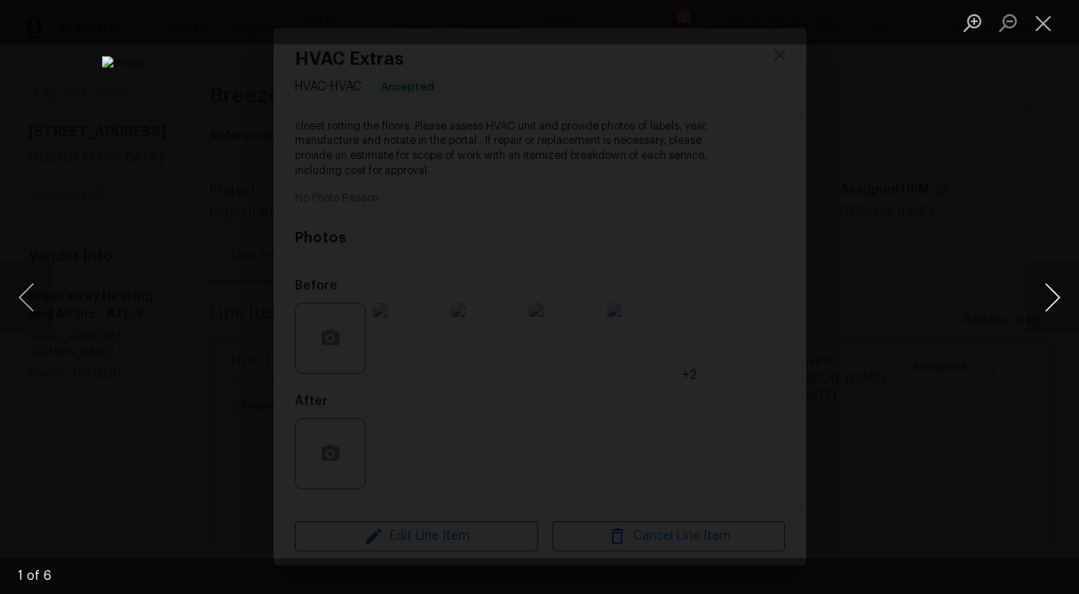
click at [1053, 297] on button "Next image" at bounding box center [1051, 297] width 53 height 71
click at [1047, 27] on button "Close lightbox" at bounding box center [1043, 22] width 36 height 31
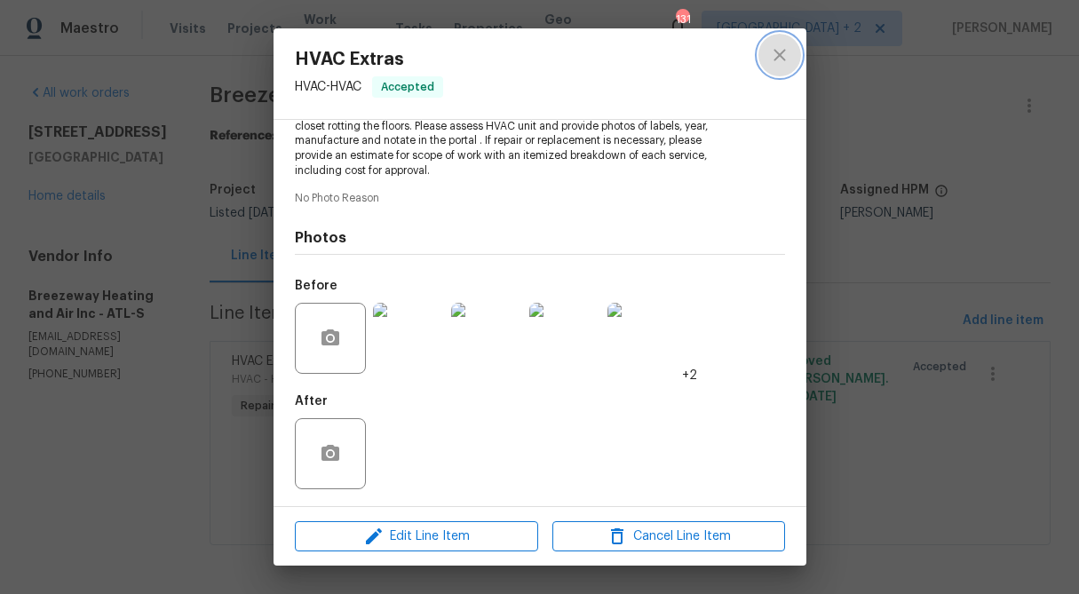
click at [790, 56] on button "close" at bounding box center [779, 55] width 43 height 43
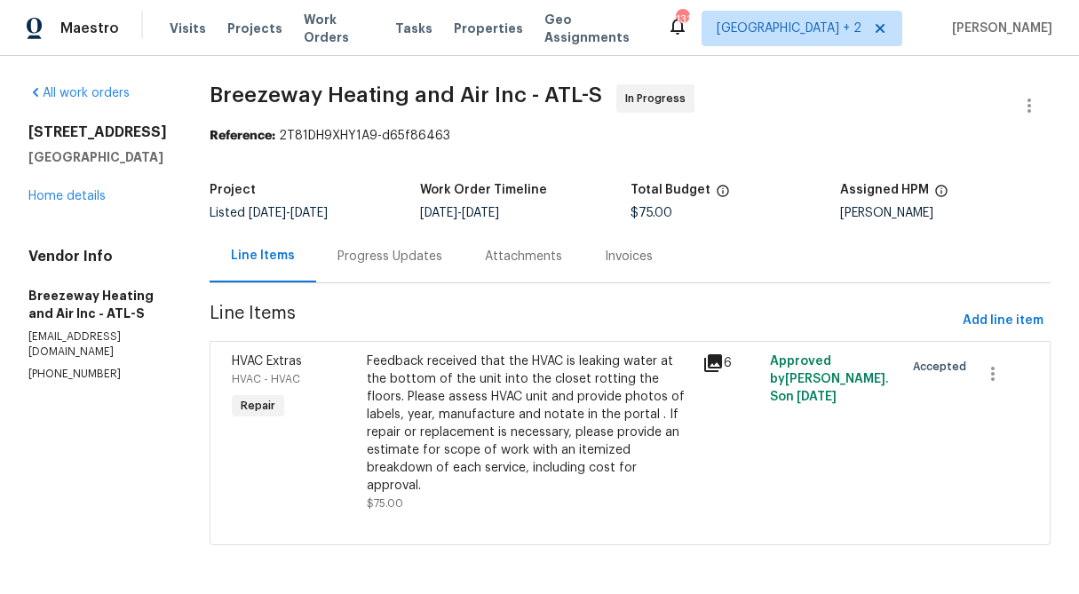
click at [513, 398] on div "Feedback received that the HVAC is leaking water at the bottom of the unit into…" at bounding box center [530, 423] width 326 height 142
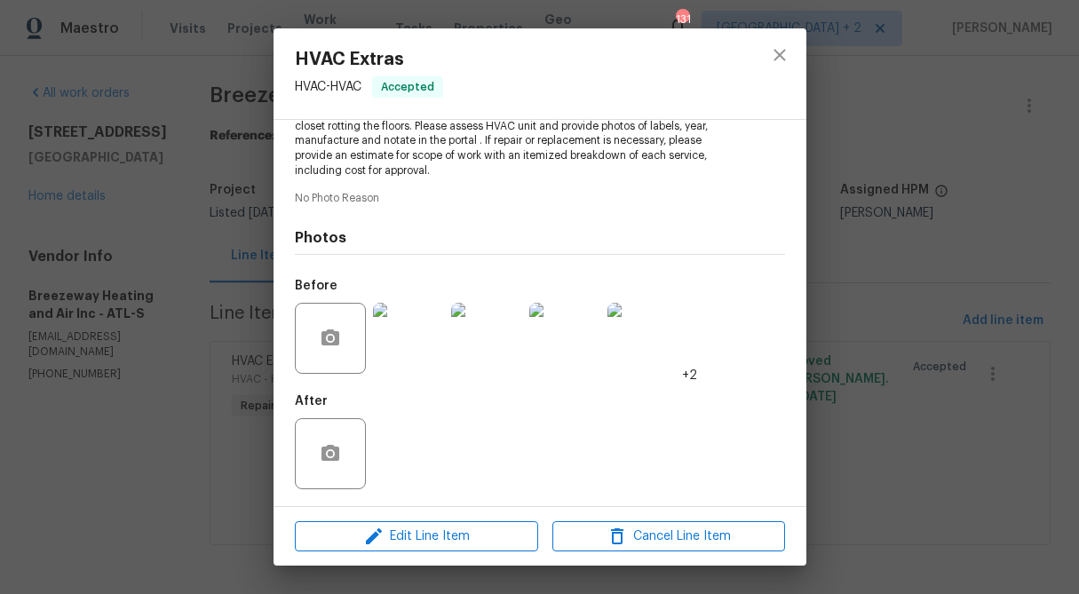
click at [412, 348] on img at bounding box center [408, 338] width 71 height 71
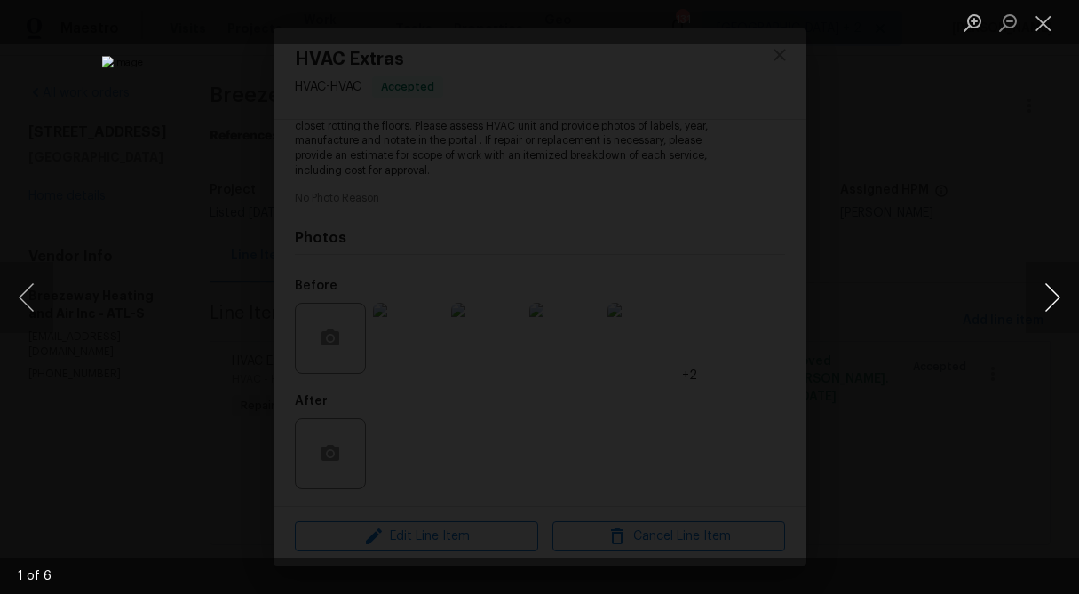
click at [1056, 297] on button "Next image" at bounding box center [1051, 297] width 53 height 71
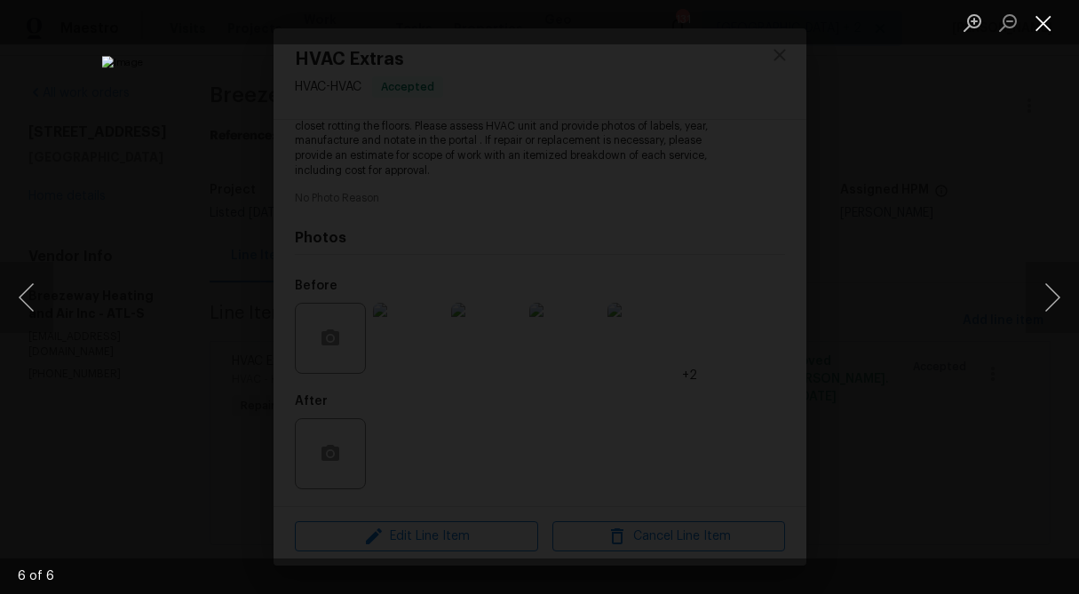
click at [1043, 27] on button "Close lightbox" at bounding box center [1043, 22] width 36 height 31
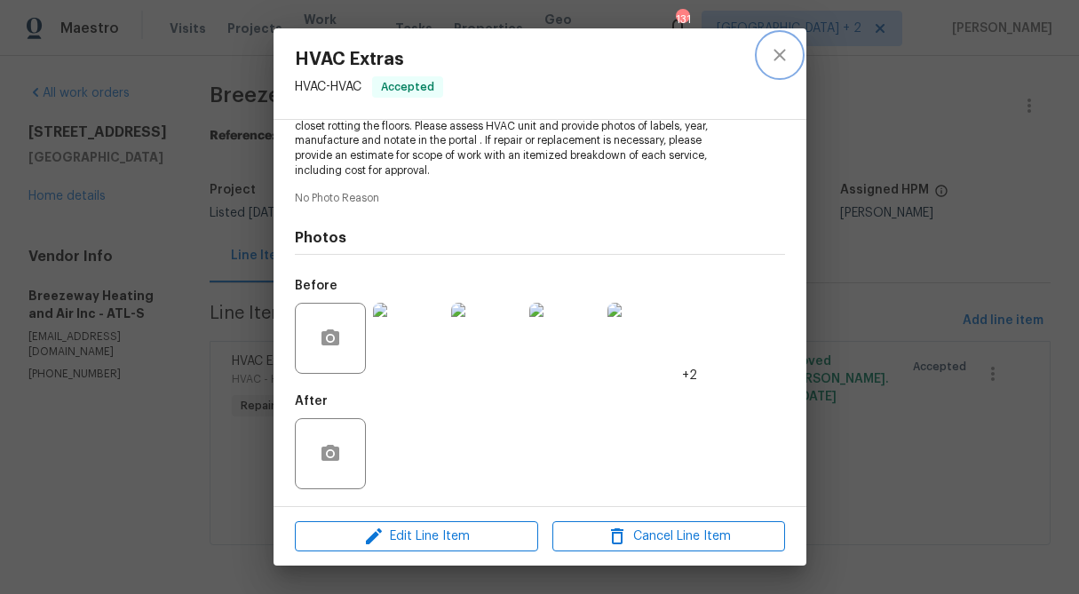
click at [773, 58] on icon "close" at bounding box center [779, 54] width 21 height 21
